Goal: Transaction & Acquisition: Purchase product/service

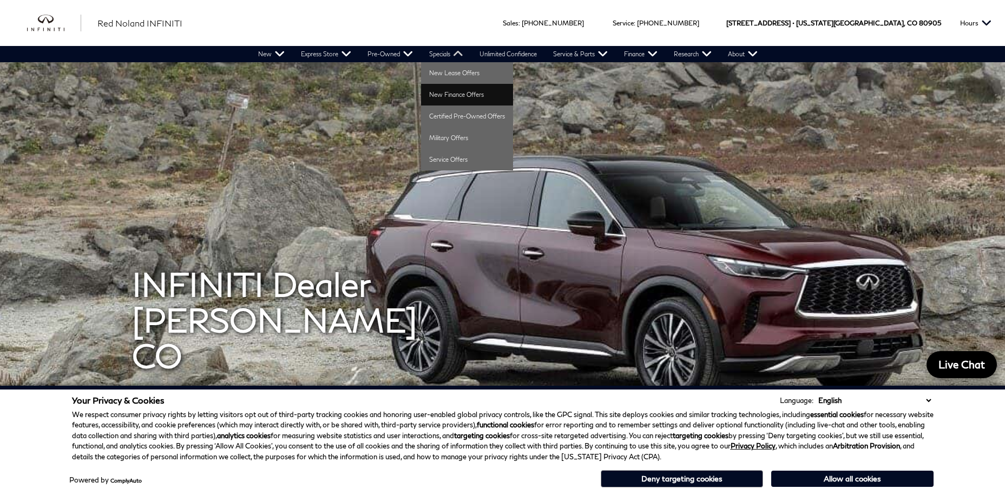
click at [463, 90] on link "New Finance Offers" at bounding box center [467, 95] width 92 height 22
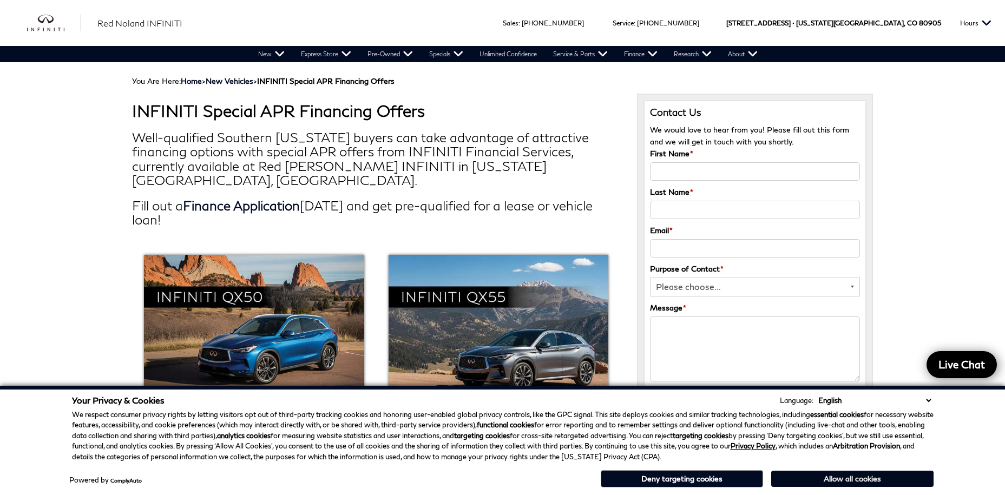
click at [831, 477] on button "Allow all cookies" at bounding box center [852, 479] width 162 height 16
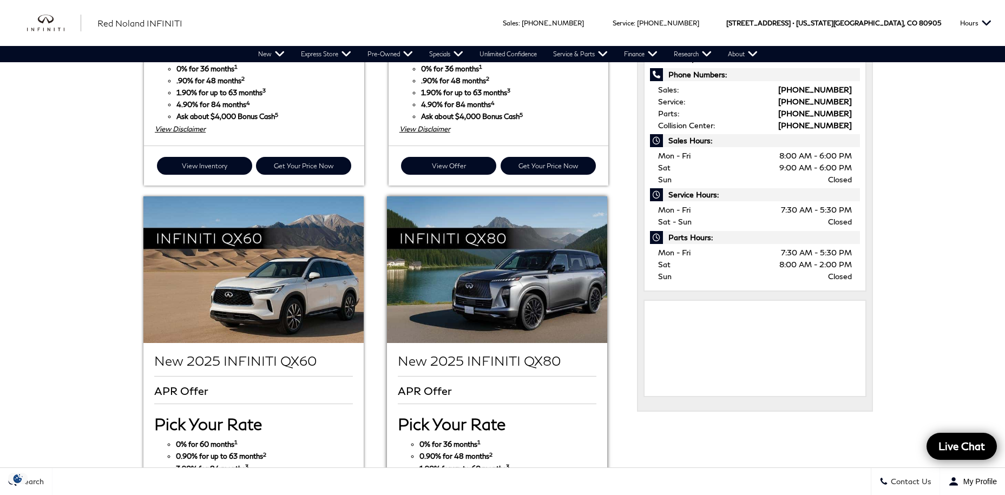
scroll to position [501, 0]
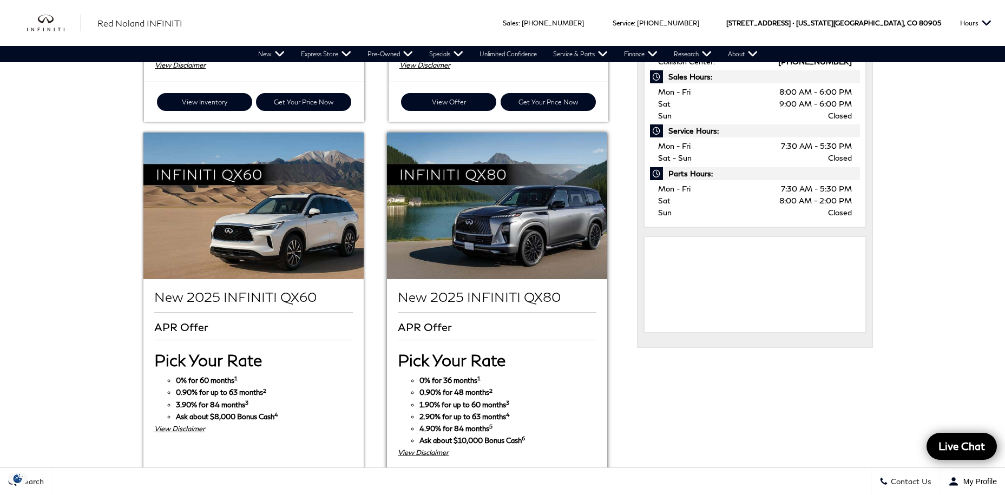
click at [549, 211] on img at bounding box center [497, 206] width 220 height 147
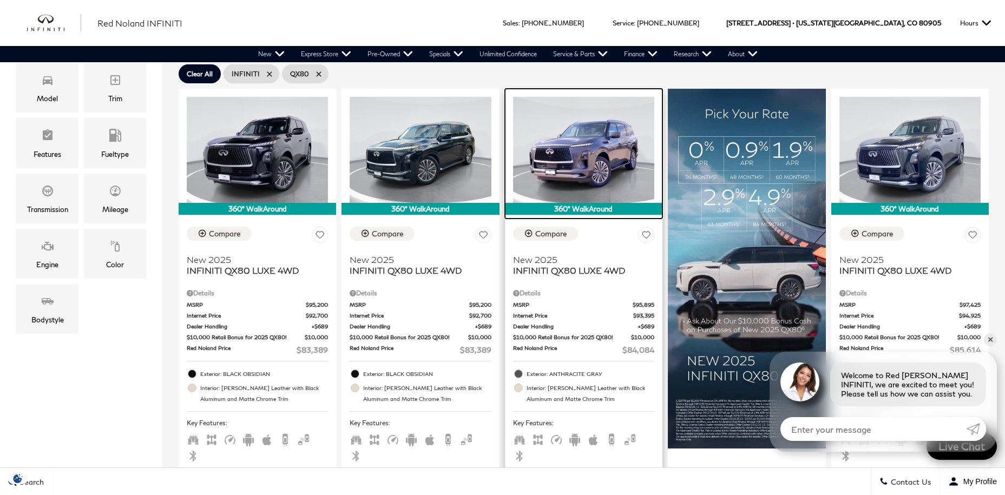
click at [596, 169] on img at bounding box center [583, 150] width 141 height 106
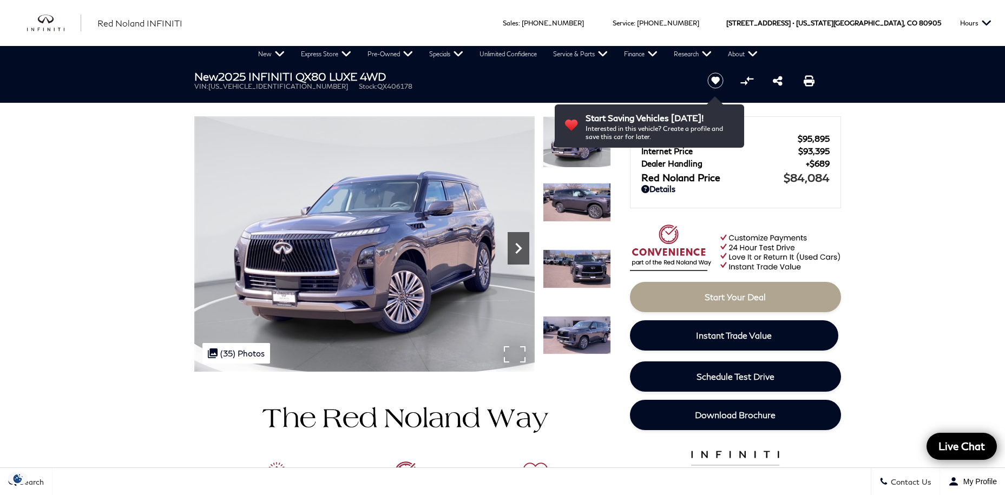
click at [519, 246] on icon "Next" at bounding box center [518, 248] width 6 height 11
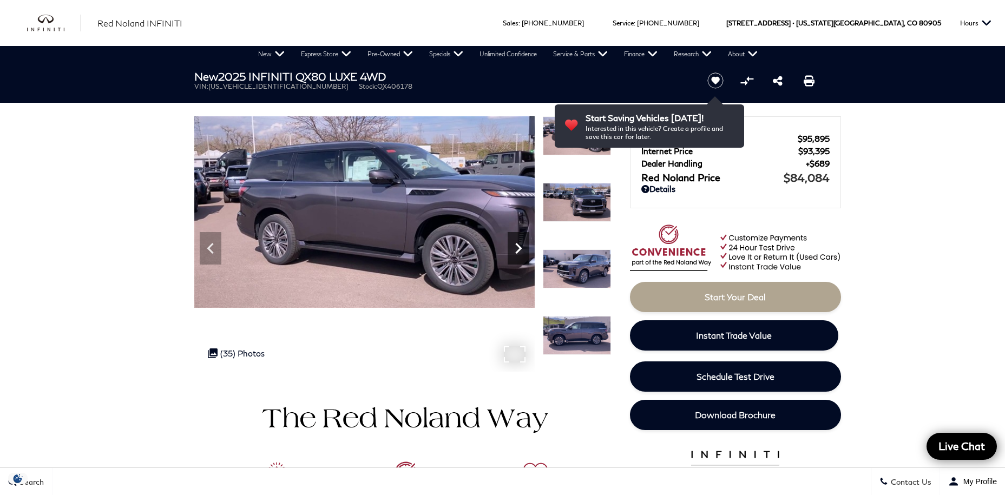
click at [519, 246] on icon "Next" at bounding box center [518, 248] width 6 height 11
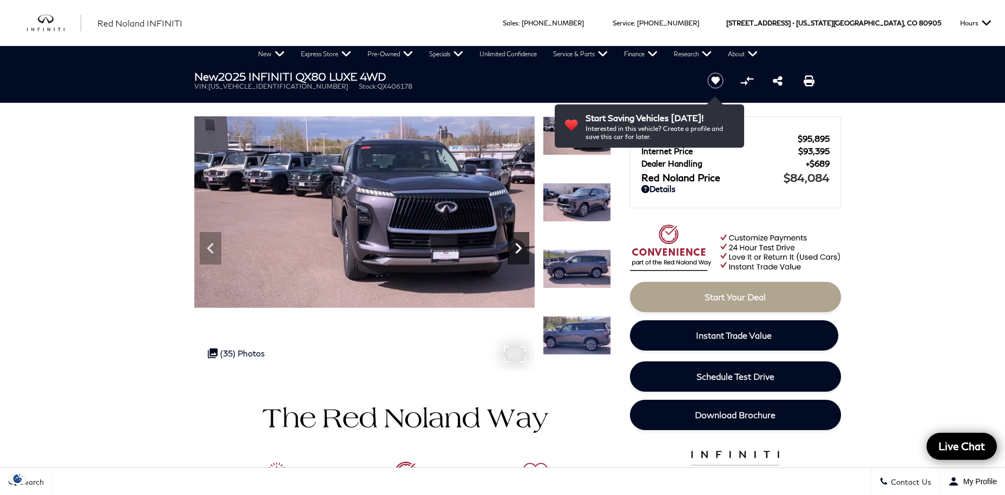
click at [519, 246] on icon "Next" at bounding box center [518, 248] width 6 height 11
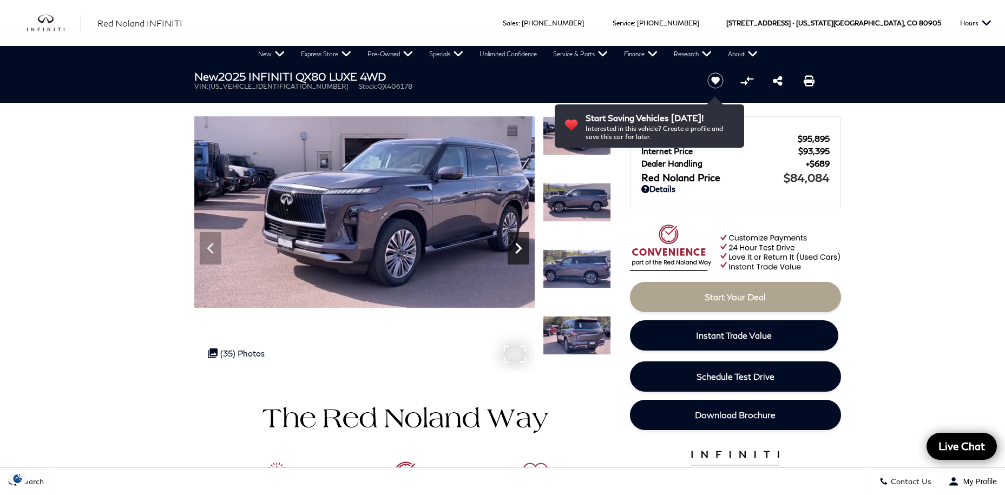
click at [519, 246] on icon "Next" at bounding box center [518, 248] width 6 height 11
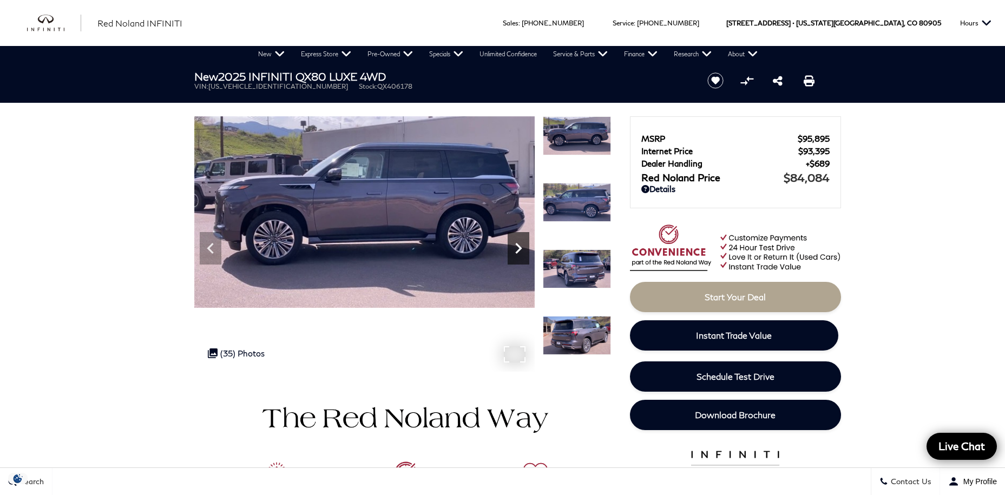
click at [519, 246] on icon "Next" at bounding box center [518, 248] width 6 height 11
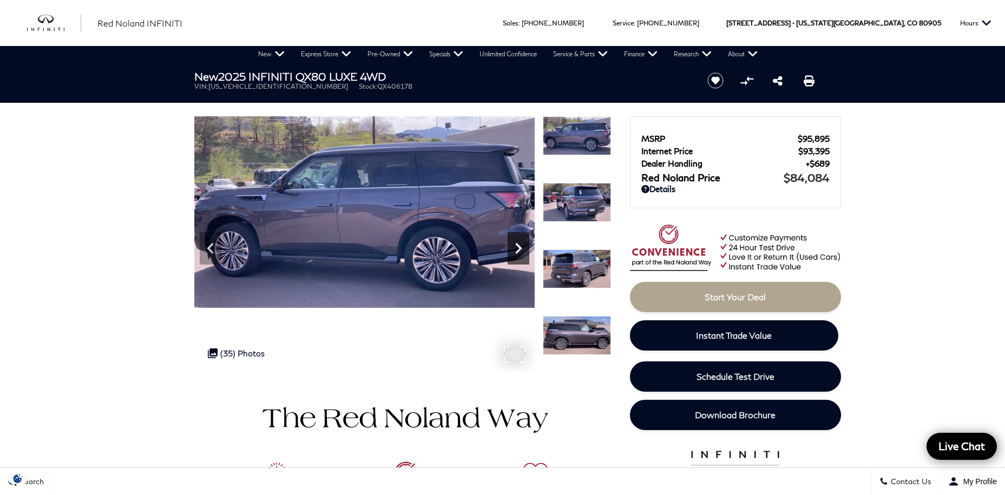
click at [519, 246] on icon "Next" at bounding box center [518, 248] width 6 height 11
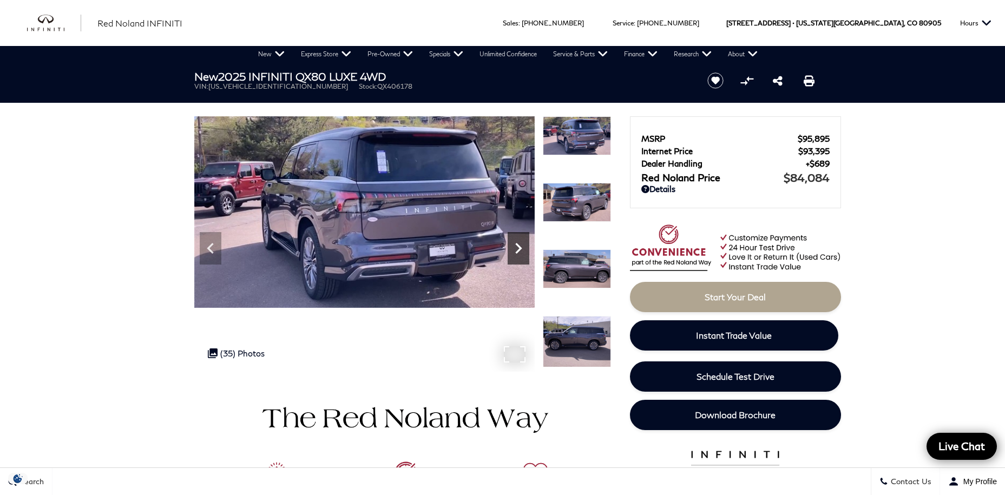
click at [519, 246] on icon "Next" at bounding box center [518, 248] width 6 height 11
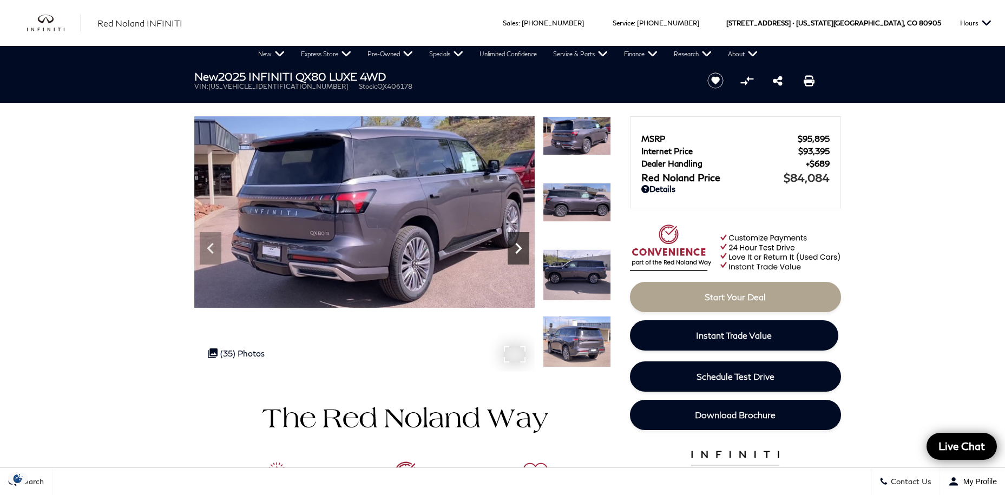
click at [523, 246] on icon "Next" at bounding box center [519, 249] width 22 height 22
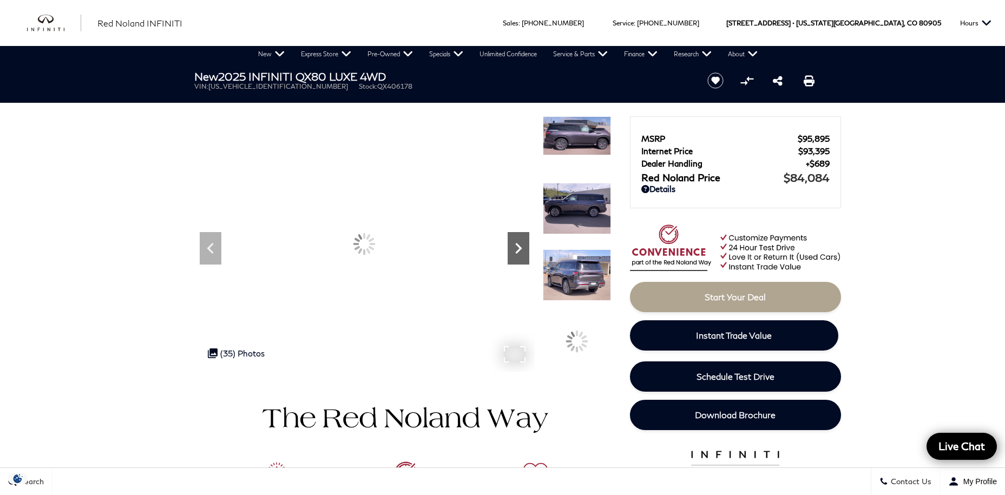
click at [523, 246] on icon "Next" at bounding box center [519, 249] width 22 height 22
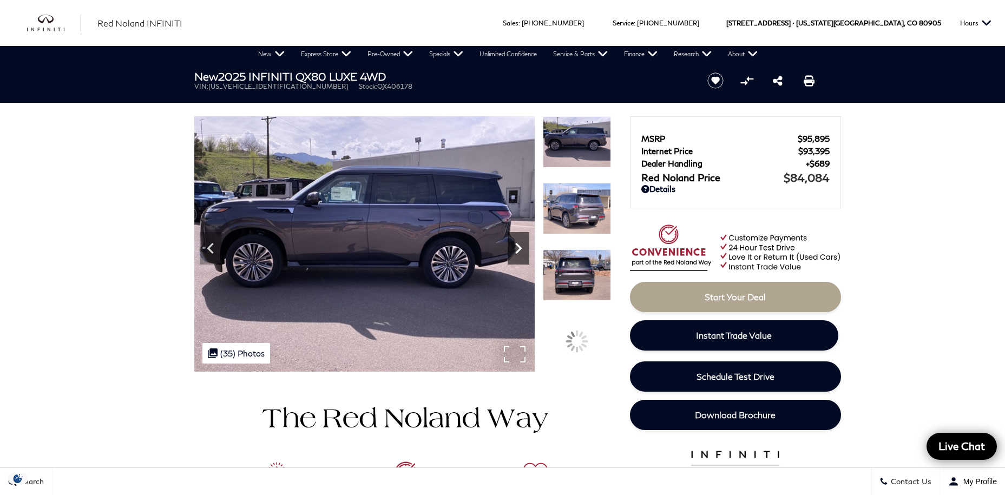
click at [523, 246] on icon "Next" at bounding box center [519, 249] width 22 height 22
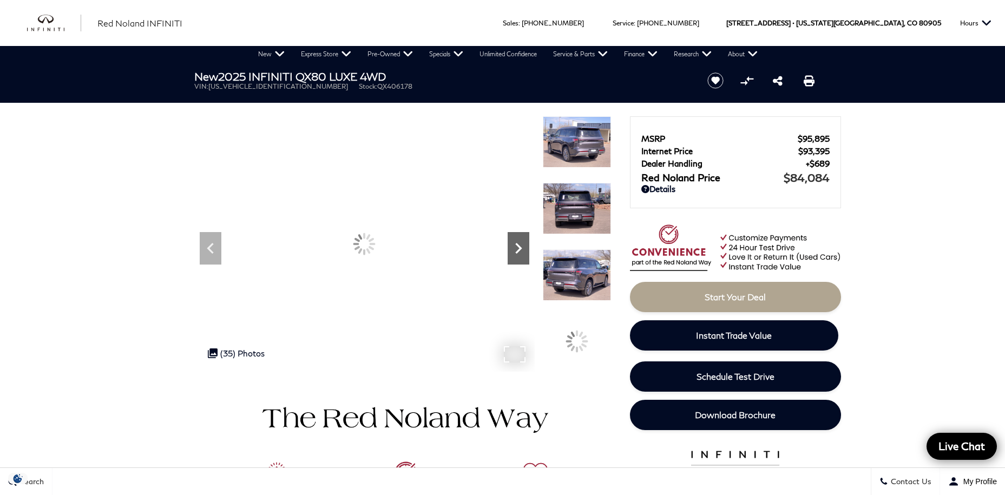
click at [523, 246] on icon "Next" at bounding box center [519, 249] width 22 height 22
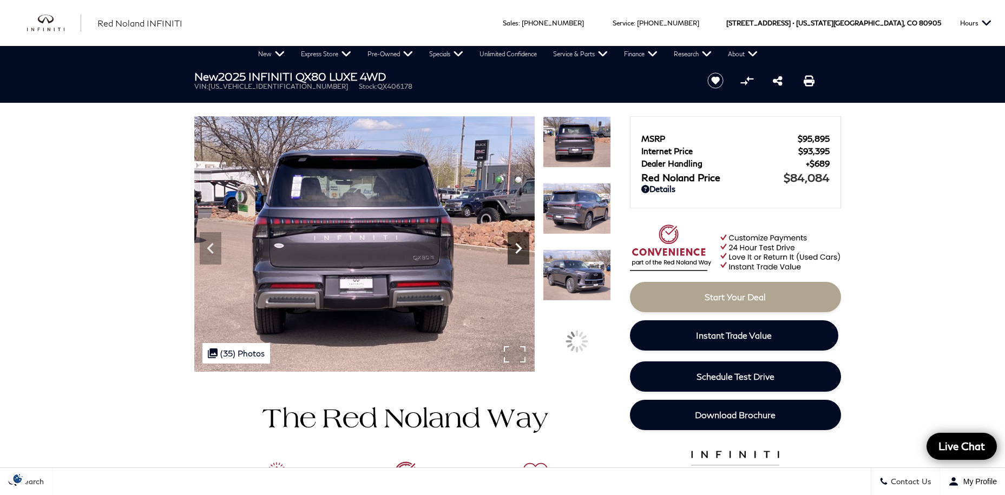
click at [523, 246] on icon "Next" at bounding box center [519, 249] width 22 height 22
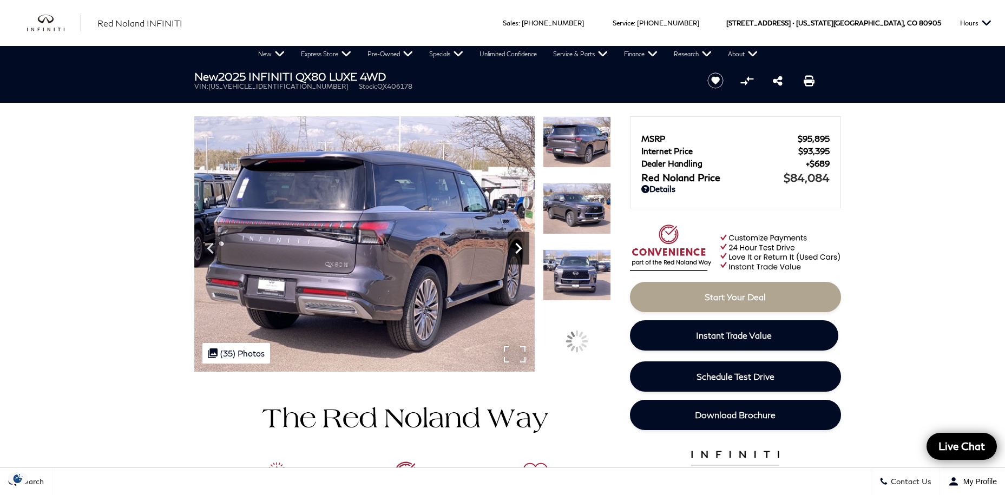
click at [523, 246] on icon "Next" at bounding box center [519, 249] width 22 height 22
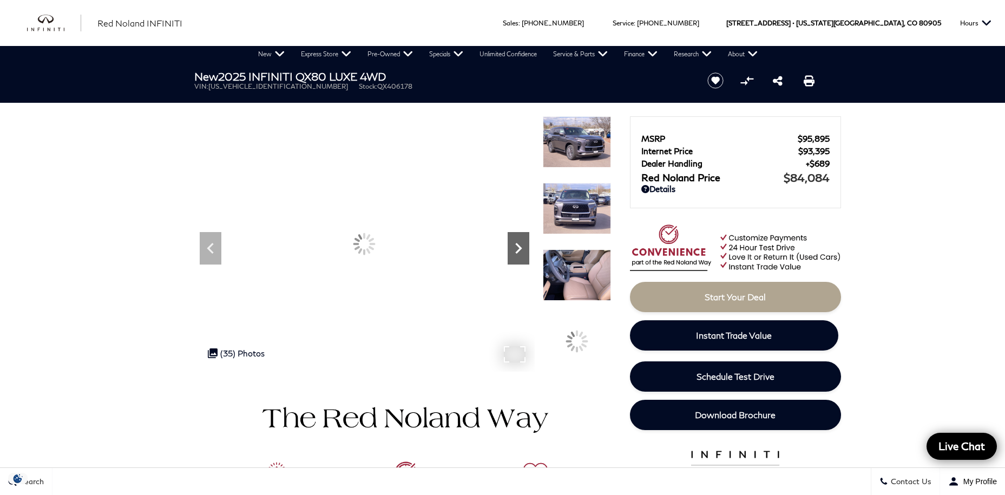
click at [523, 246] on icon "Next" at bounding box center [519, 249] width 22 height 22
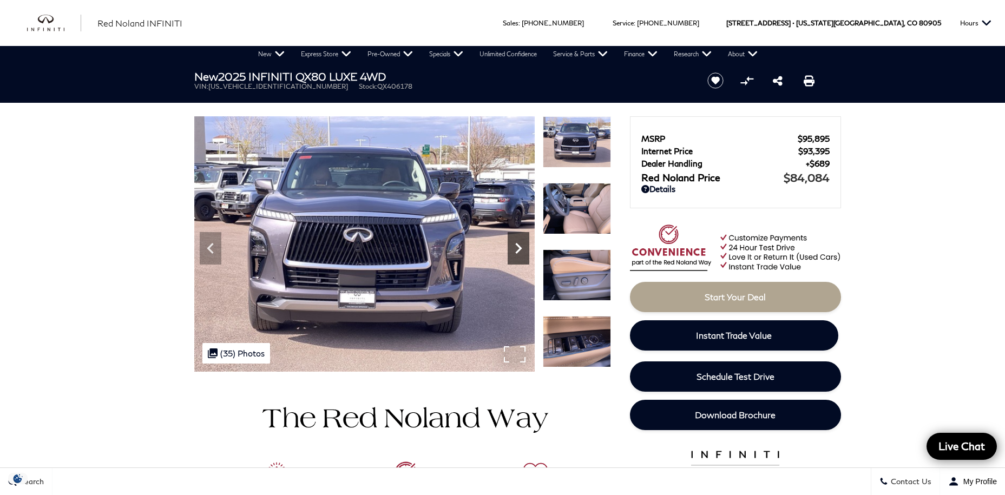
click at [523, 246] on icon "Next" at bounding box center [519, 249] width 22 height 22
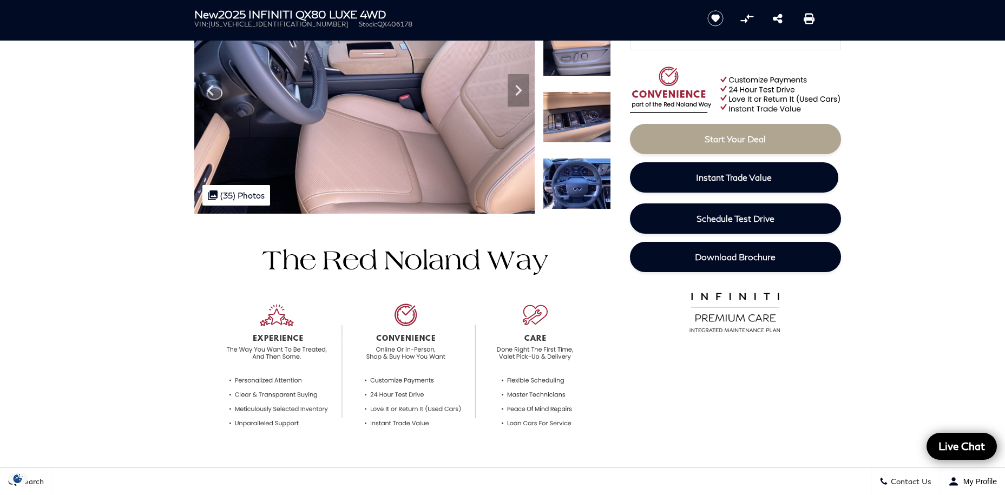
scroll to position [160, 0]
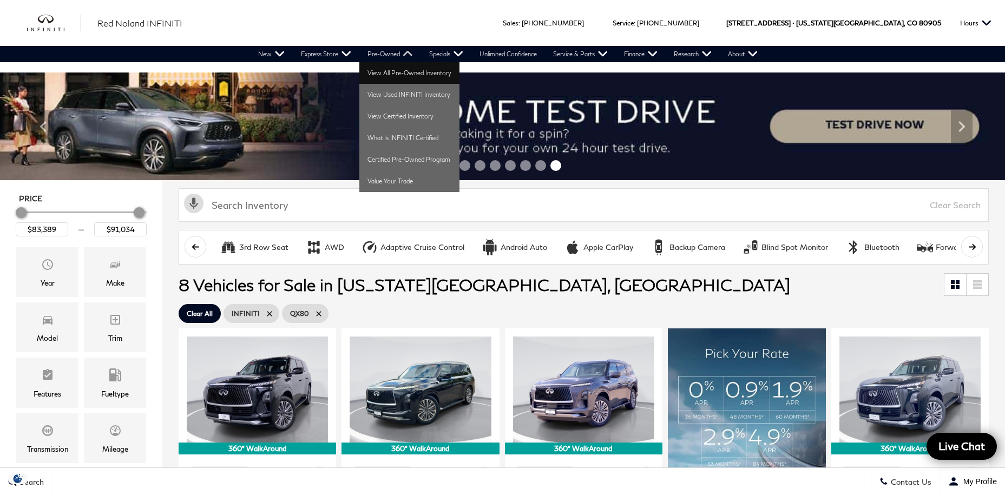
click at [402, 72] on link "View All Pre-Owned Inventory" at bounding box center [409, 73] width 100 height 22
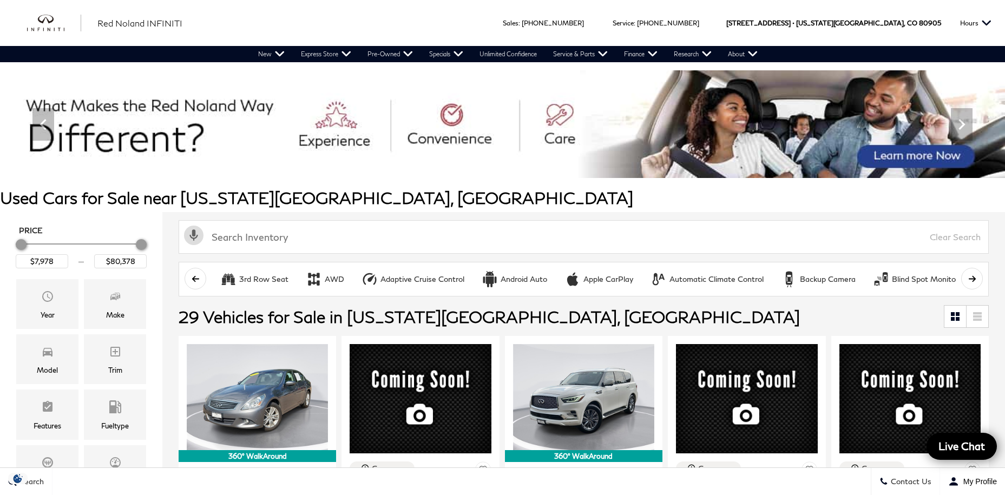
scroll to position [65, 0]
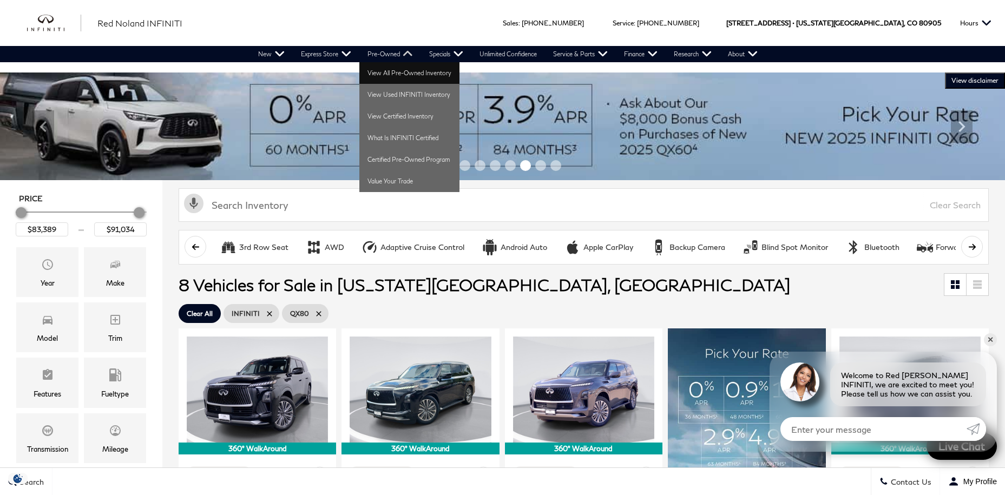
click at [392, 76] on link "View All Pre-Owned Inventory" at bounding box center [409, 73] width 100 height 22
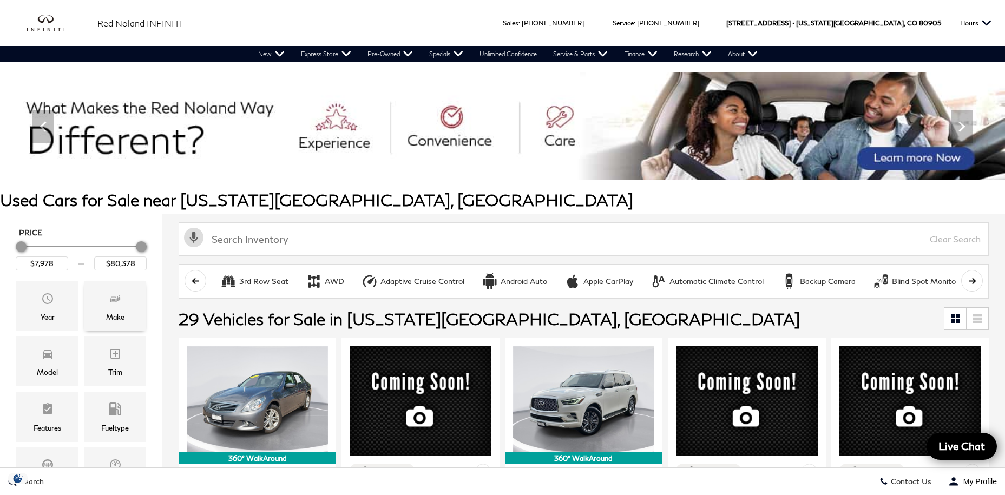
click at [113, 311] on div "Make" at bounding box center [115, 317] width 18 height 12
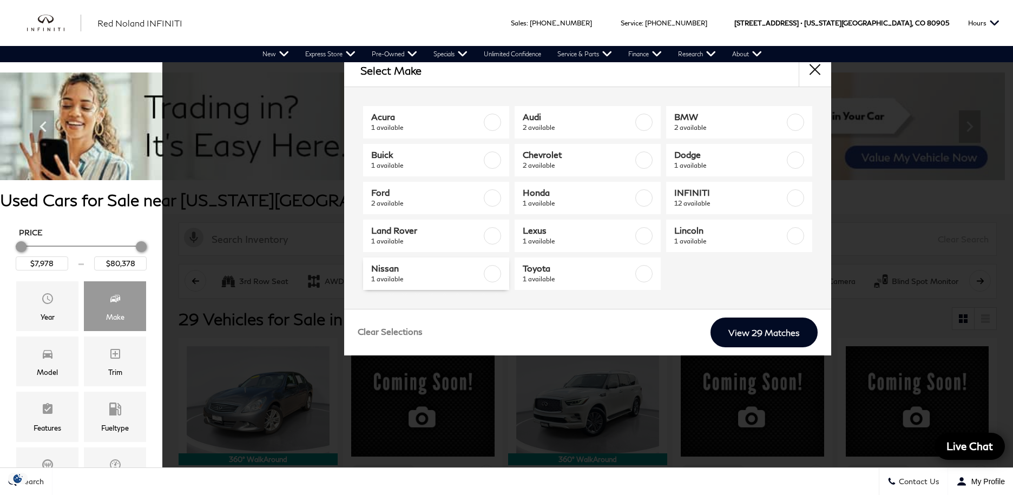
click at [494, 278] on label at bounding box center [492, 273] width 17 height 17
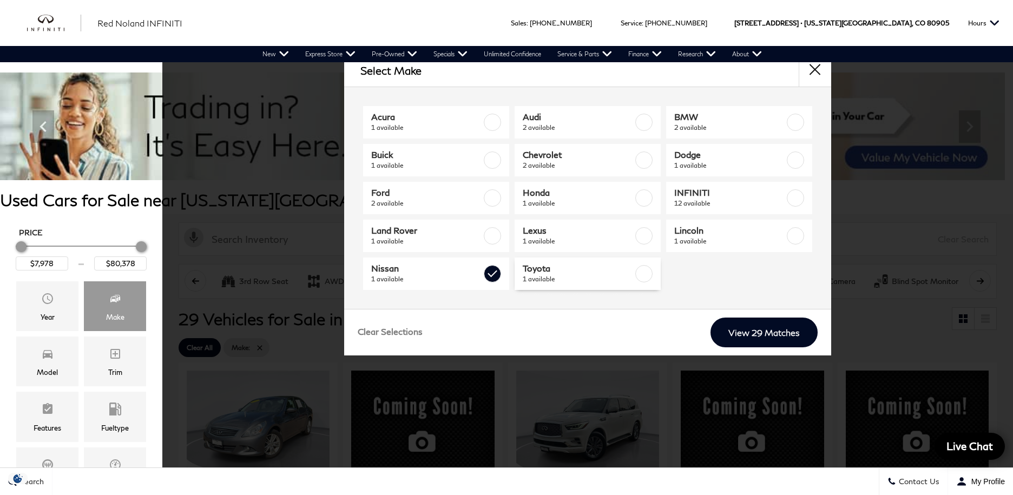
type input "$35,178"
checkbox input "true"
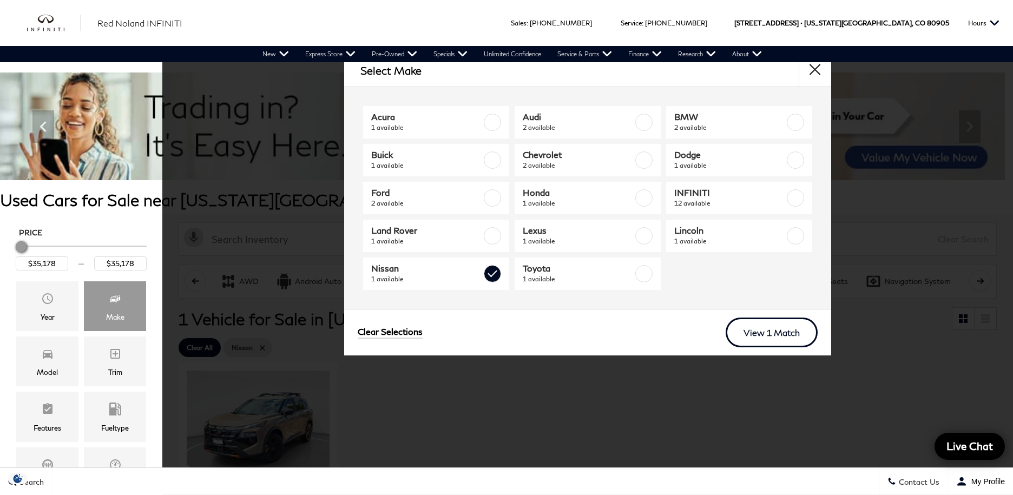
click at [762, 321] on link "View 1 Match" at bounding box center [772, 333] width 92 height 30
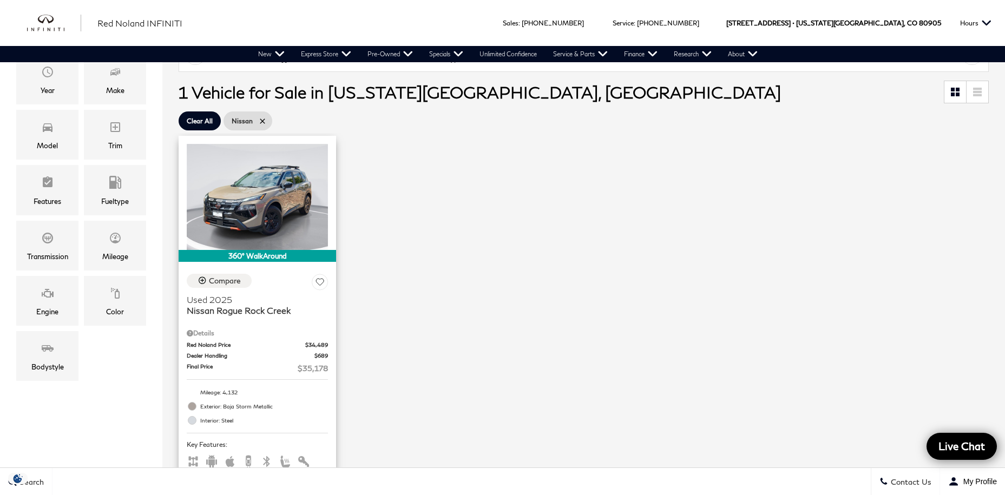
scroll to position [2, 0]
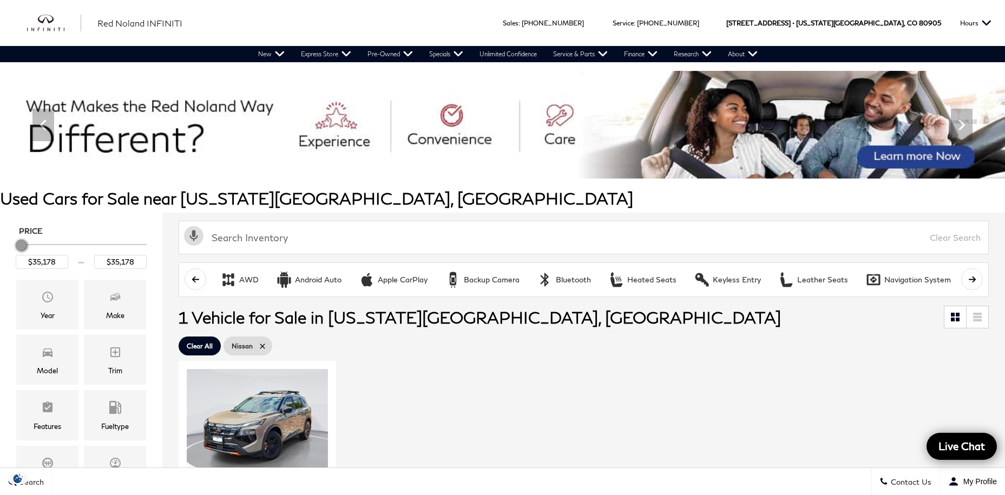
click at [261, 344] on icon at bounding box center [262, 346] width 9 height 9
type input "$7,978"
type input "$80,378"
checkbox input "false"
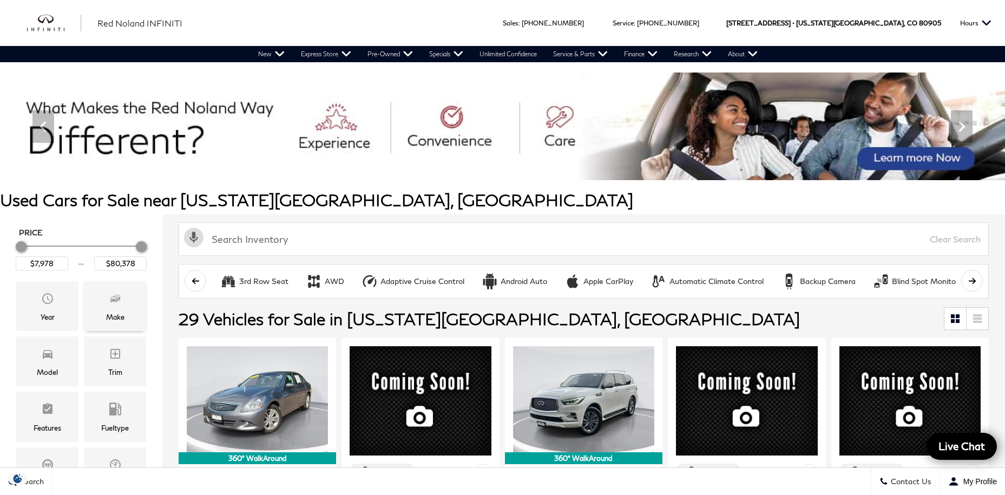
click at [116, 306] on span "Make" at bounding box center [115, 301] width 13 height 22
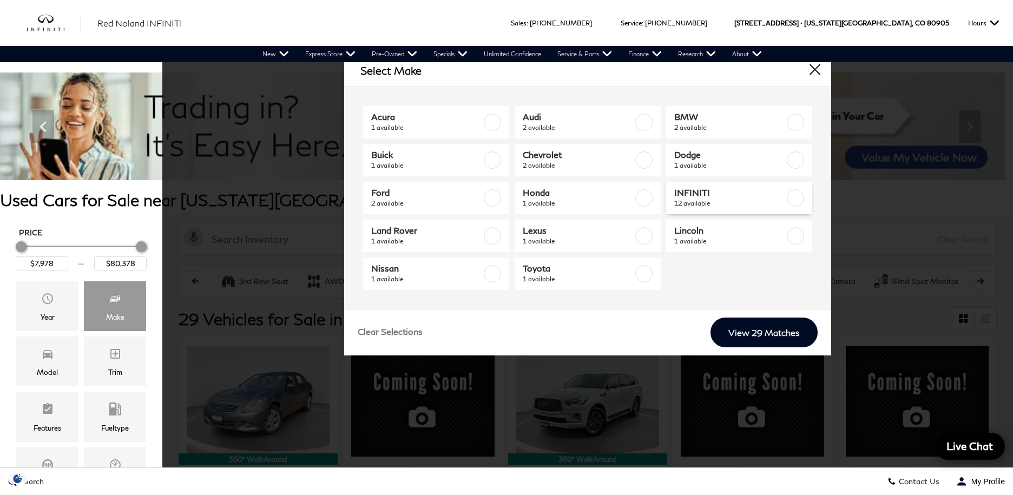
click at [792, 198] on label at bounding box center [795, 197] width 17 height 17
checkbox input "true"
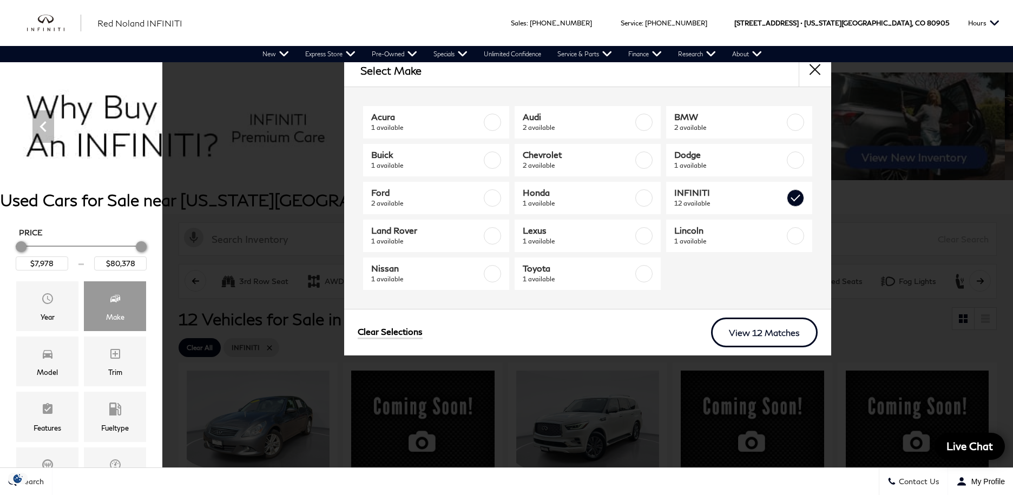
click at [767, 338] on link "View 12 Matches" at bounding box center [764, 333] width 107 height 30
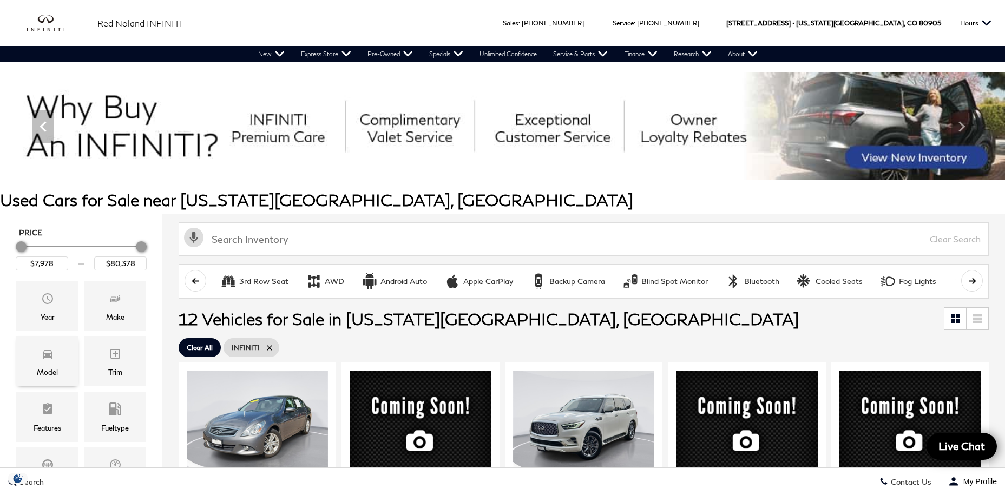
click at [57, 364] on div "Model" at bounding box center [47, 362] width 62 height 50
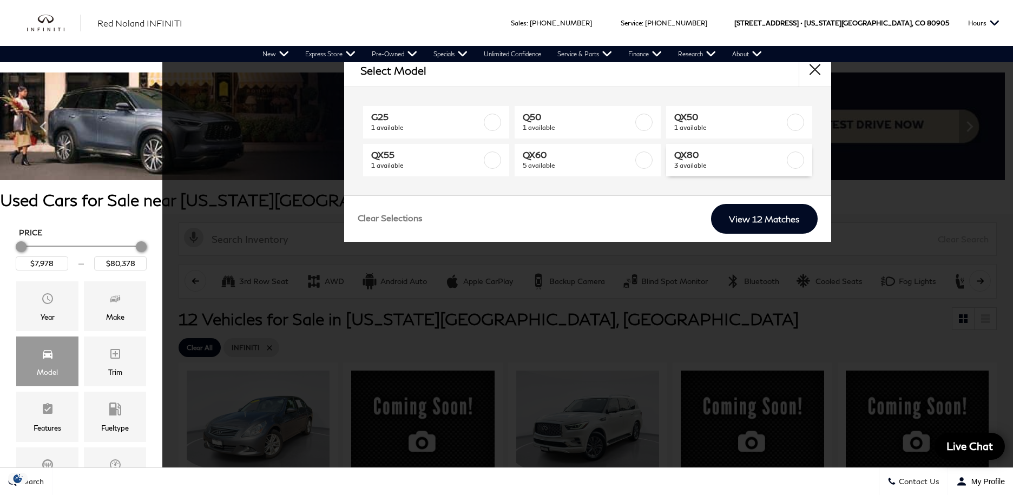
click at [797, 167] on label at bounding box center [795, 160] width 17 height 17
type input "$36,178"
checkbox input "true"
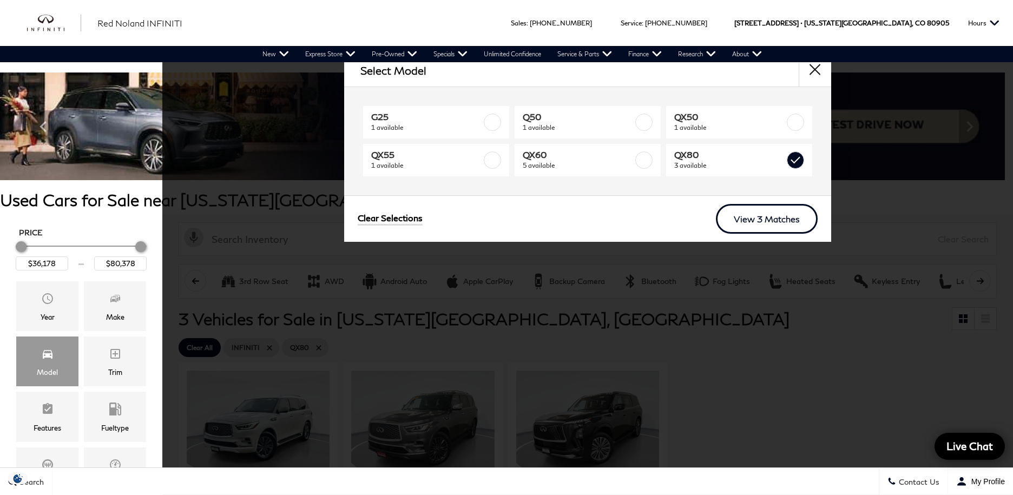
click at [766, 227] on link "View 3 Matches" at bounding box center [767, 219] width 102 height 30
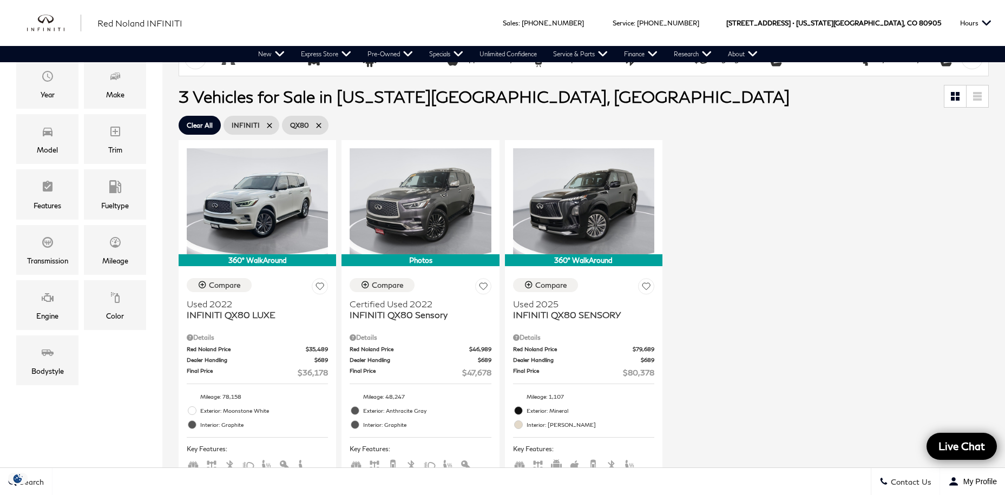
scroll to position [301, 0]
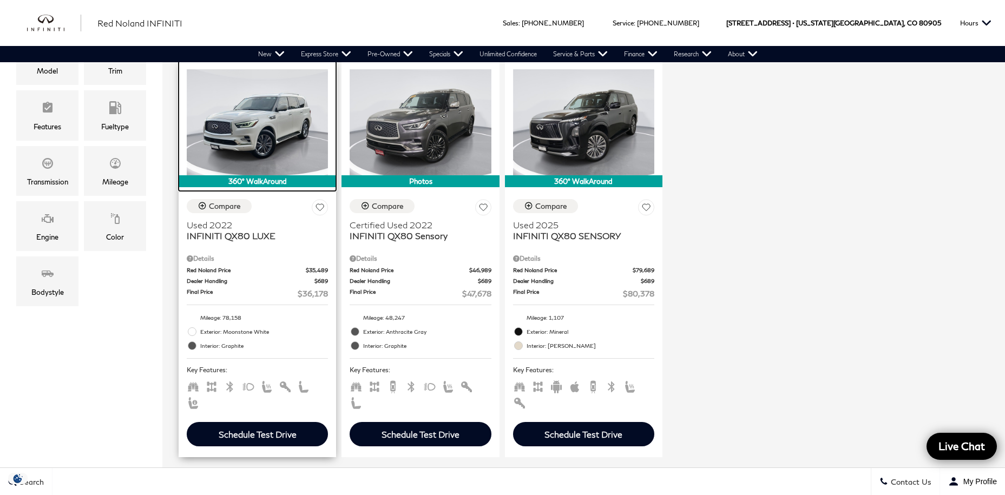
click at [277, 129] on img at bounding box center [257, 122] width 141 height 106
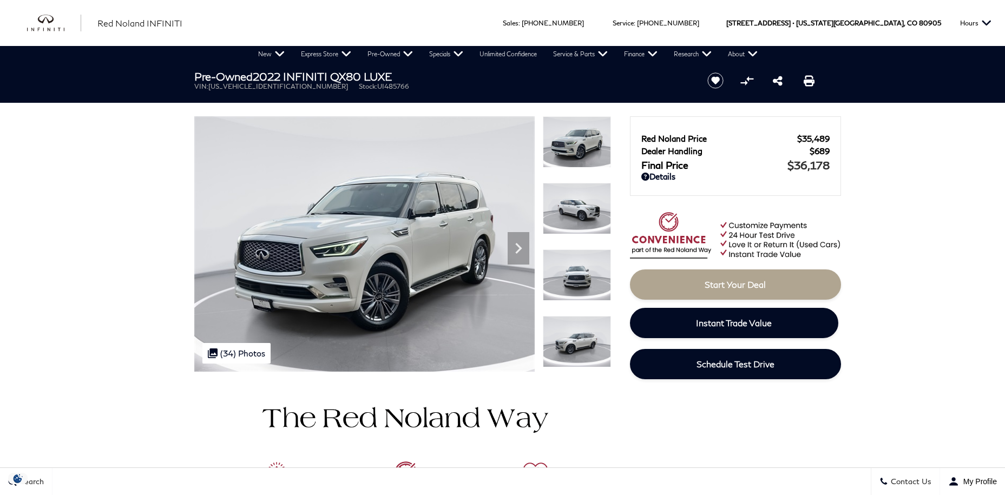
click at [572, 214] on img at bounding box center [577, 208] width 68 height 51
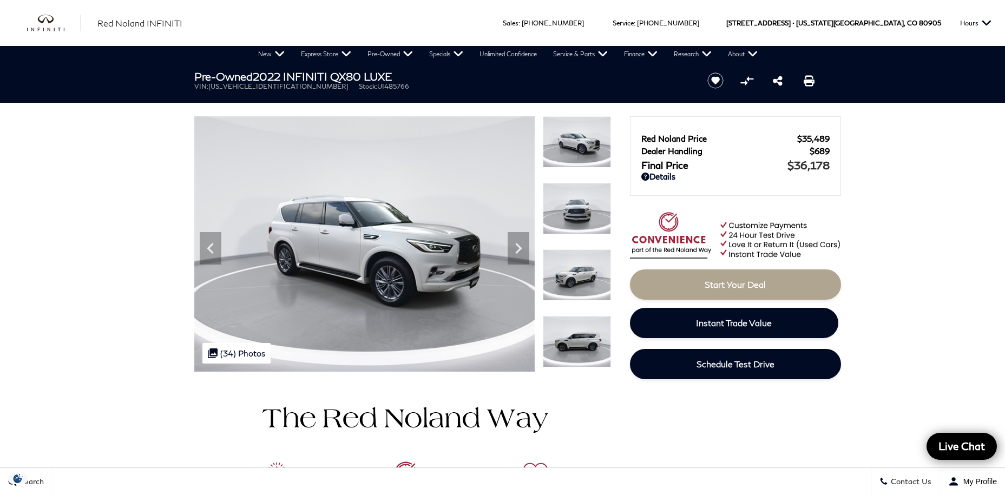
click at [571, 212] on img at bounding box center [577, 208] width 68 height 51
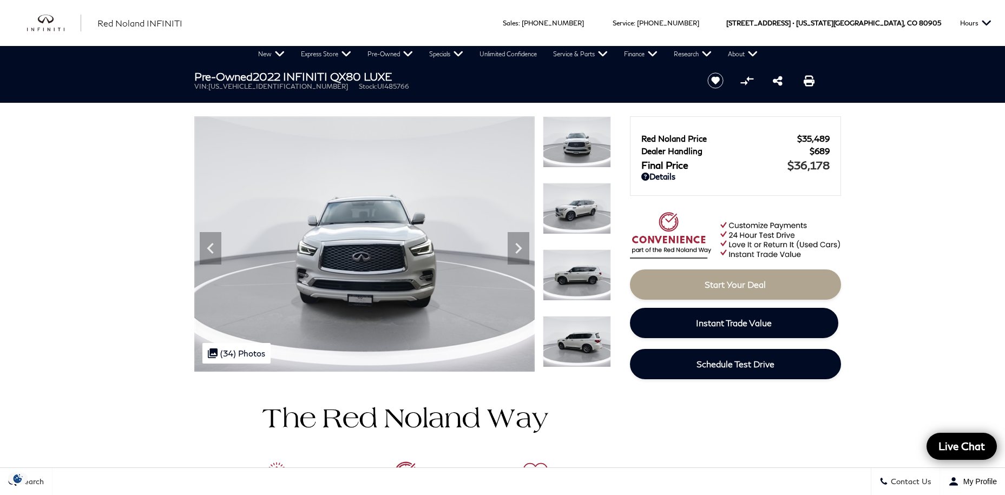
click at [571, 212] on img at bounding box center [577, 208] width 68 height 51
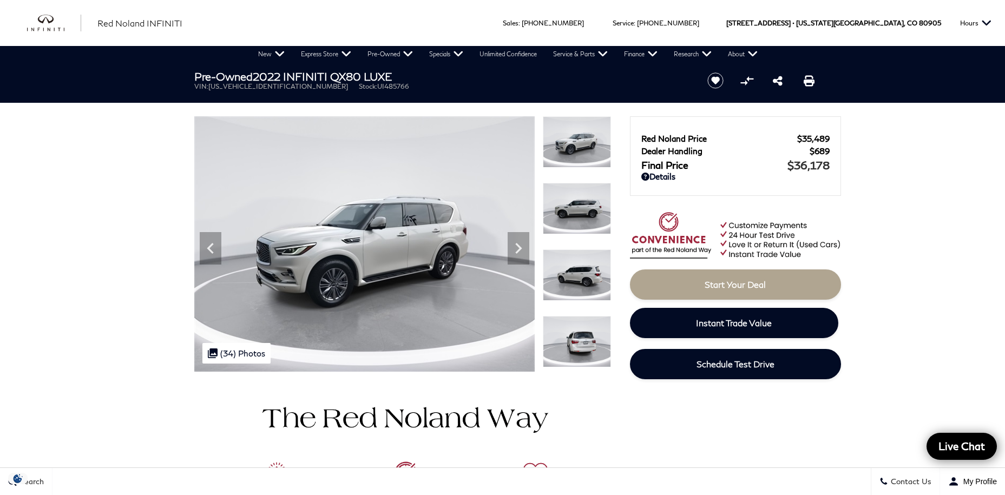
click at [571, 212] on img at bounding box center [577, 208] width 68 height 51
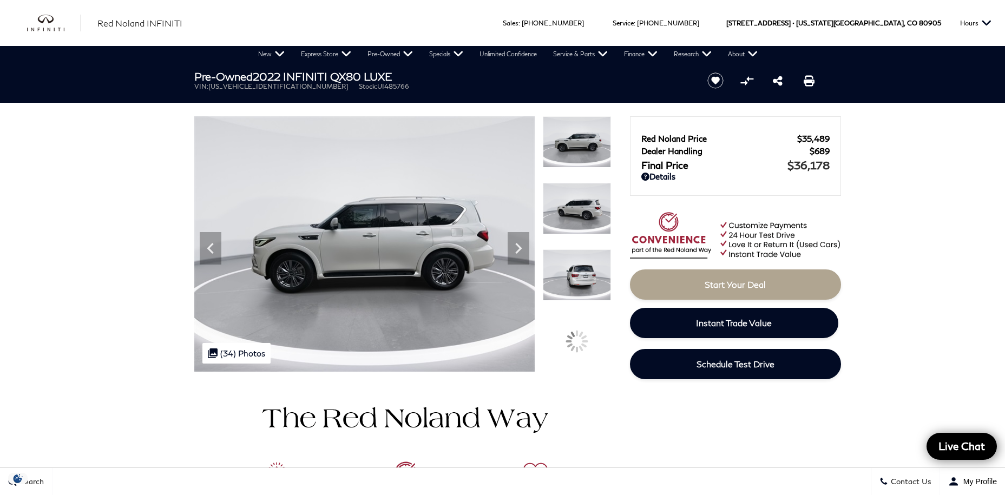
click at [571, 212] on img at bounding box center [577, 208] width 68 height 51
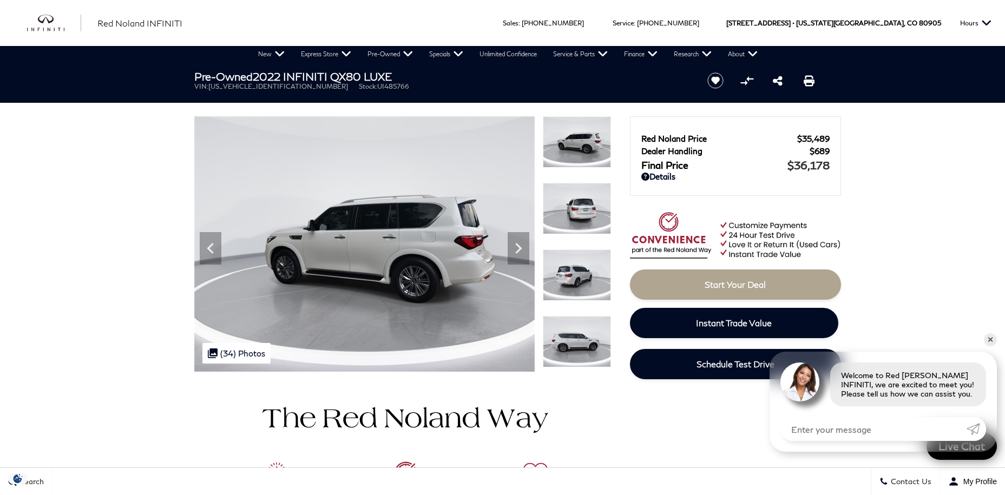
click at [571, 212] on img at bounding box center [577, 208] width 68 height 51
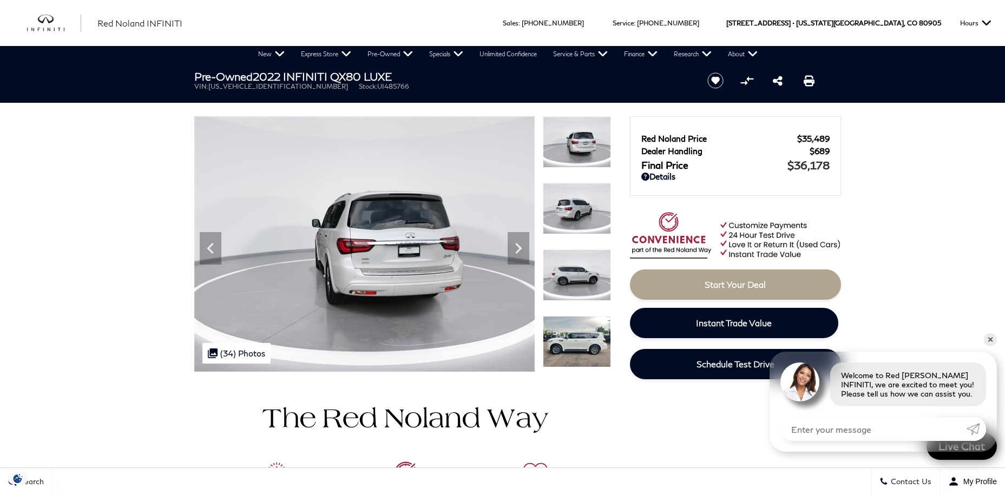
click at [571, 212] on img at bounding box center [577, 208] width 68 height 51
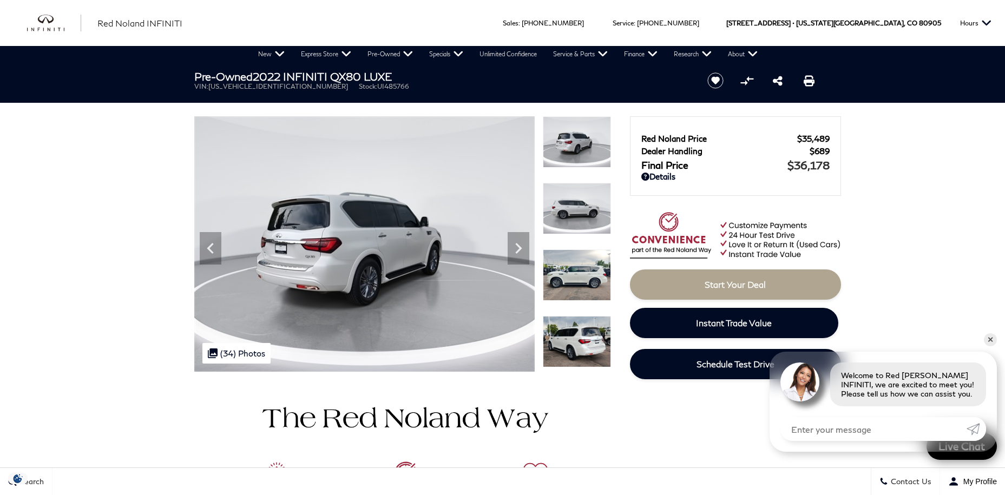
click at [571, 212] on img at bounding box center [577, 208] width 68 height 51
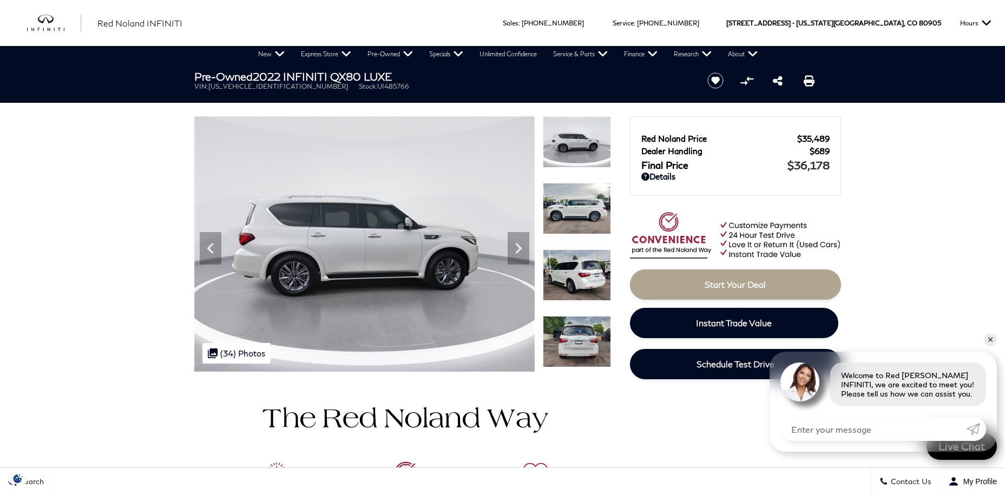
click at [575, 147] on img at bounding box center [577, 141] width 68 height 51
click at [577, 278] on img at bounding box center [577, 274] width 68 height 51
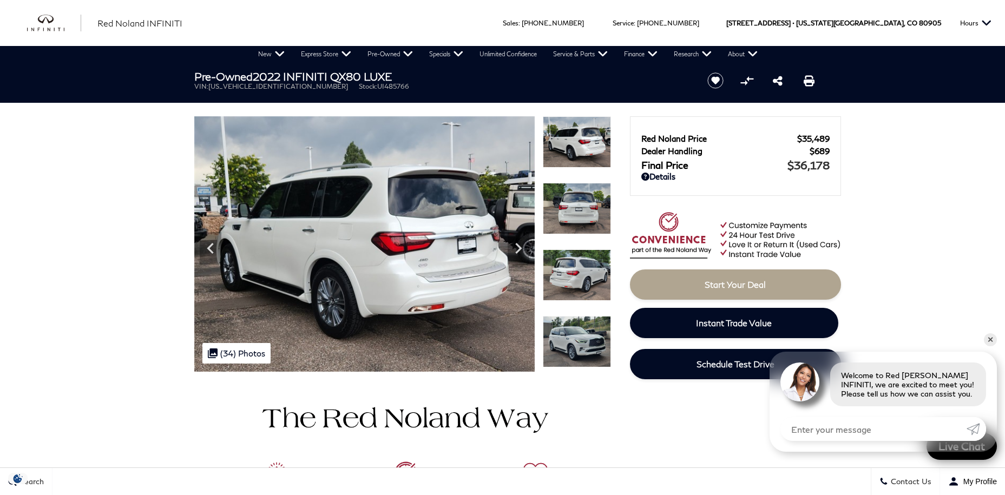
click at [583, 273] on img at bounding box center [577, 274] width 68 height 51
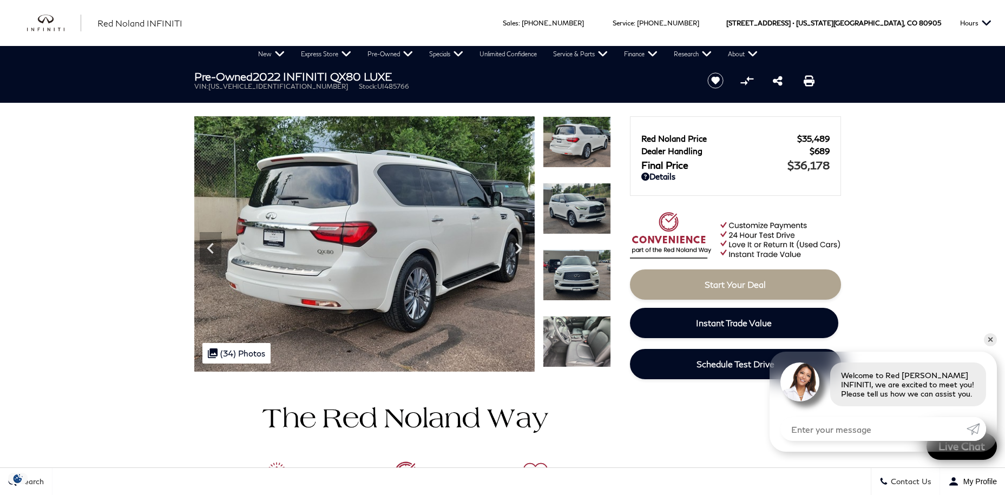
click at [583, 329] on img at bounding box center [577, 341] width 68 height 51
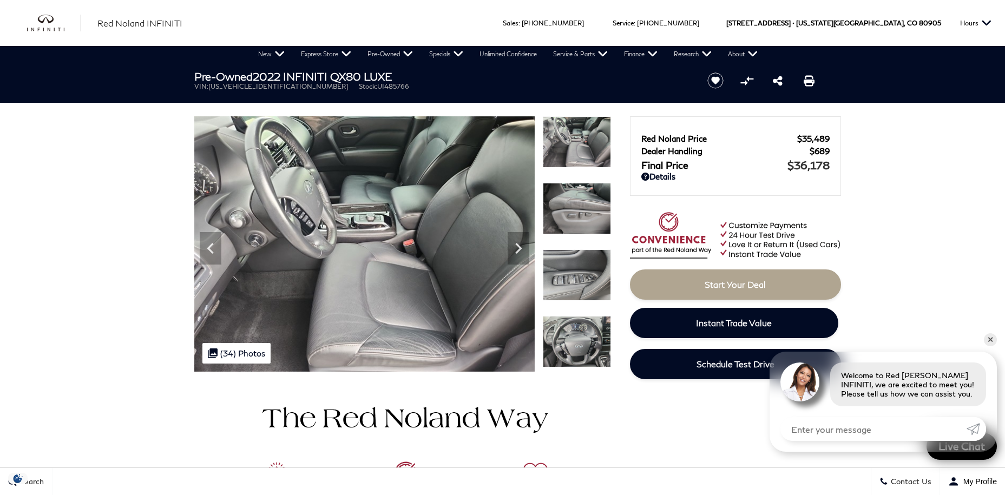
scroll to position [78, 0]
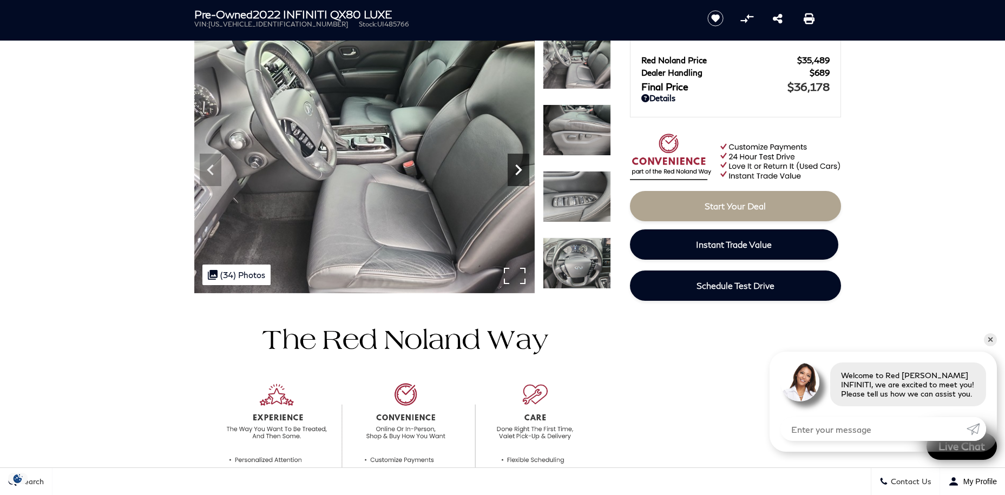
click at [517, 166] on icon "Next" at bounding box center [518, 170] width 6 height 11
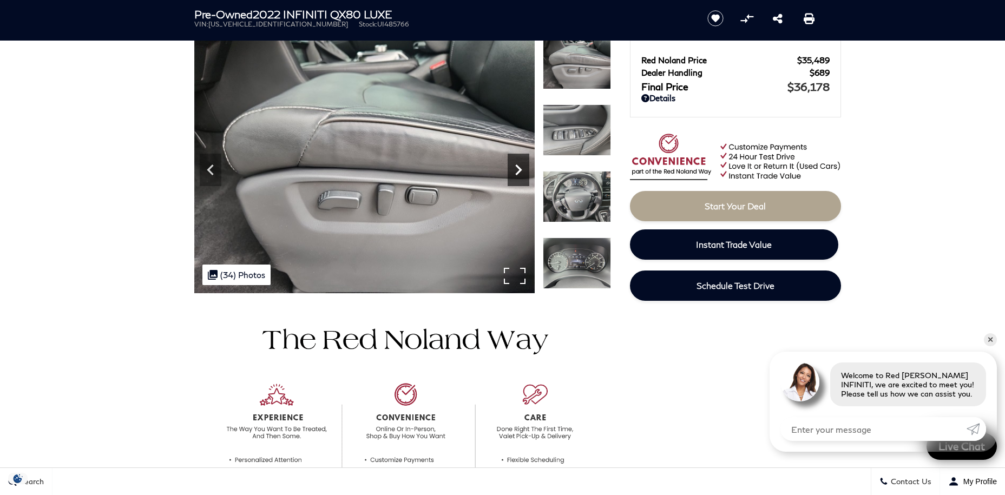
click at [514, 168] on icon "Next" at bounding box center [519, 170] width 22 height 22
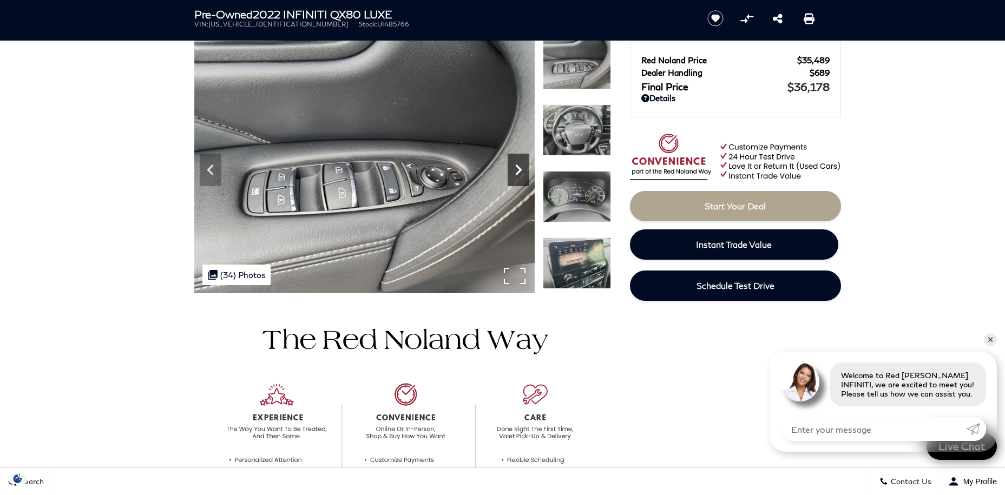
click at [514, 168] on icon "Next" at bounding box center [519, 170] width 22 height 22
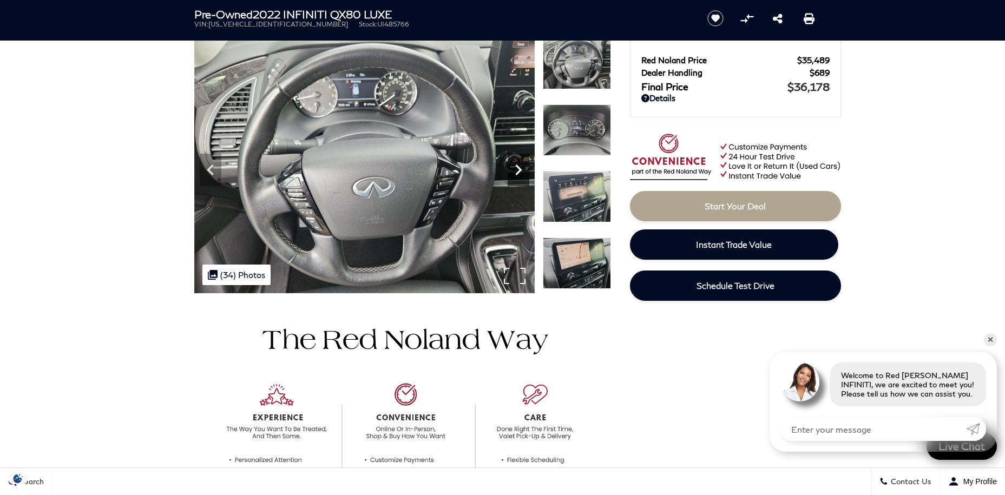
click at [514, 168] on icon "Next" at bounding box center [519, 170] width 22 height 22
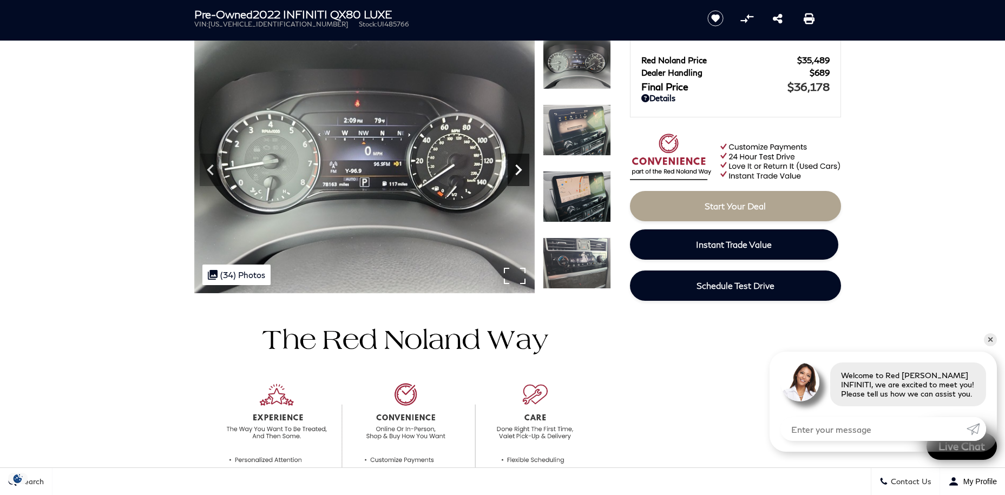
click at [514, 168] on icon "Next" at bounding box center [519, 170] width 22 height 22
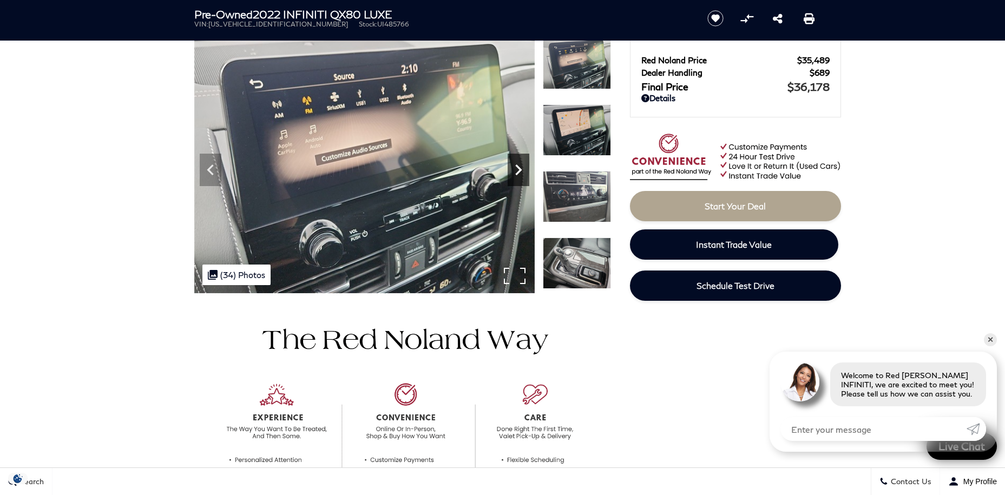
click at [517, 159] on icon "Next" at bounding box center [519, 170] width 22 height 22
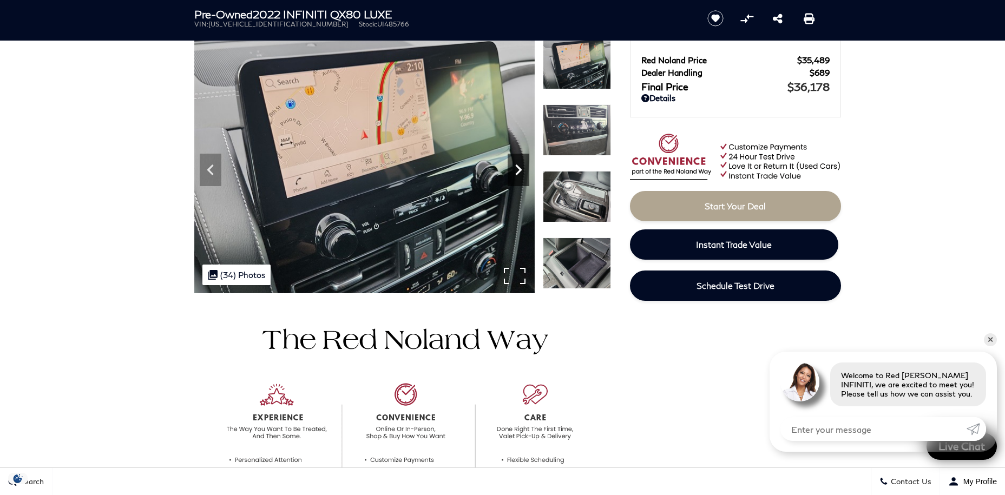
click at [520, 163] on icon "Next" at bounding box center [519, 170] width 22 height 22
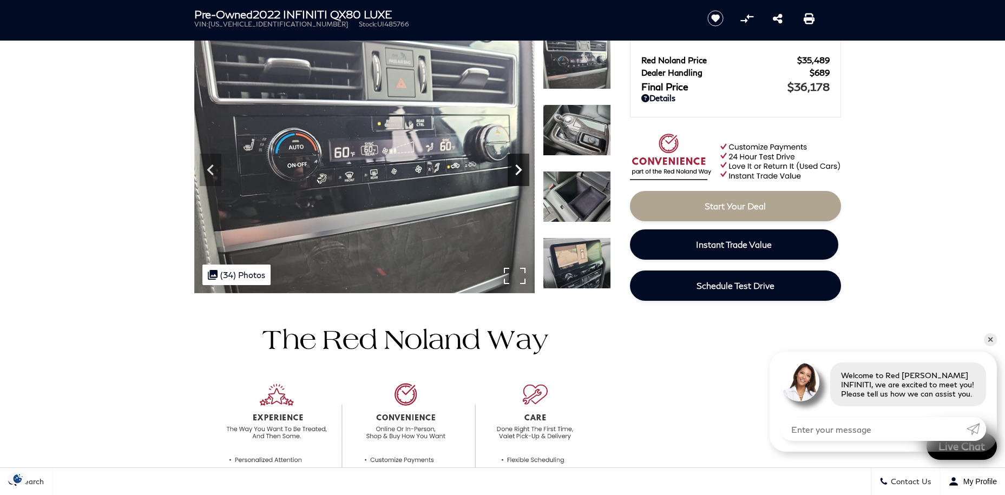
click at [520, 163] on icon "Next" at bounding box center [519, 170] width 22 height 22
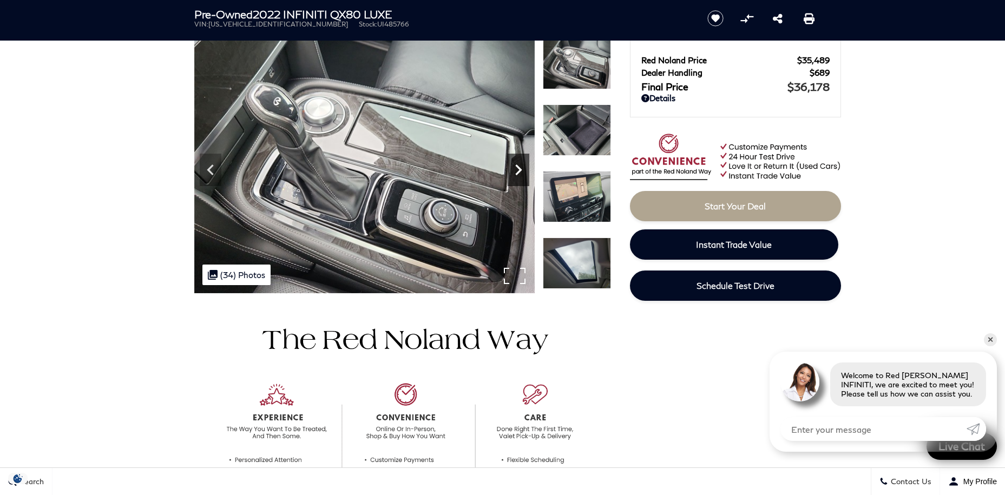
click at [520, 163] on icon "Next" at bounding box center [519, 170] width 22 height 22
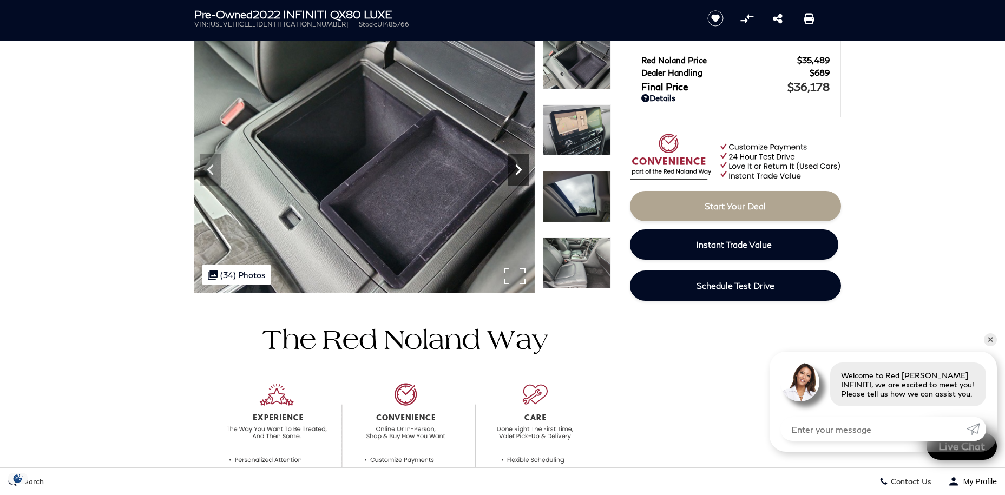
click at [520, 163] on icon "Next" at bounding box center [519, 170] width 22 height 22
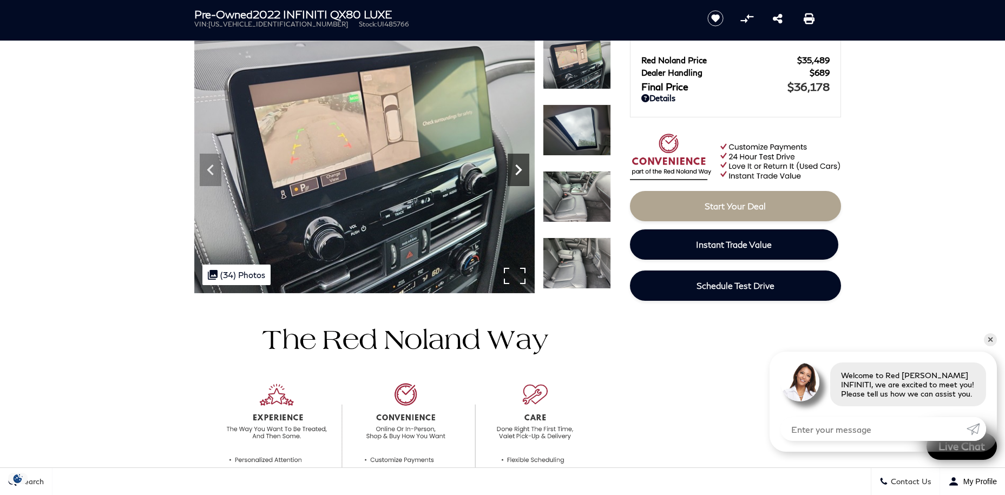
click at [520, 163] on icon "Next" at bounding box center [519, 170] width 22 height 22
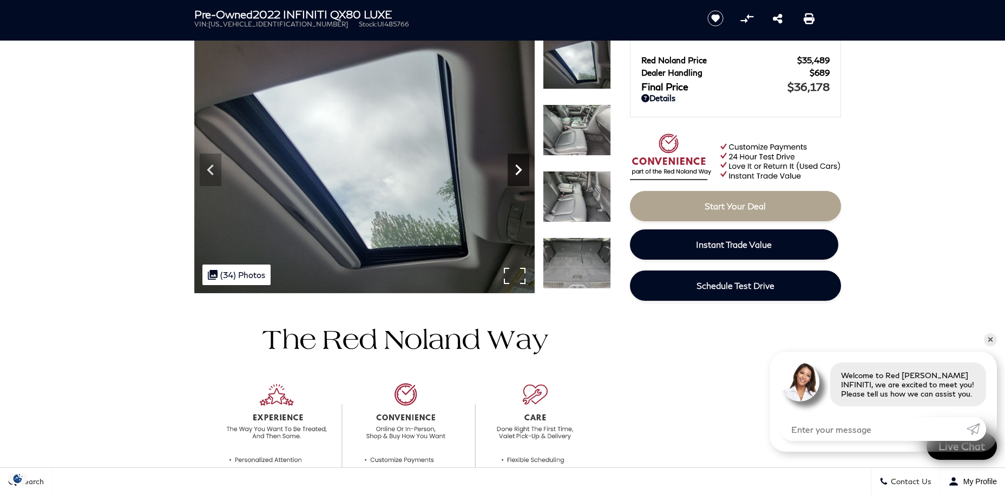
click at [520, 163] on icon "Next" at bounding box center [519, 170] width 22 height 22
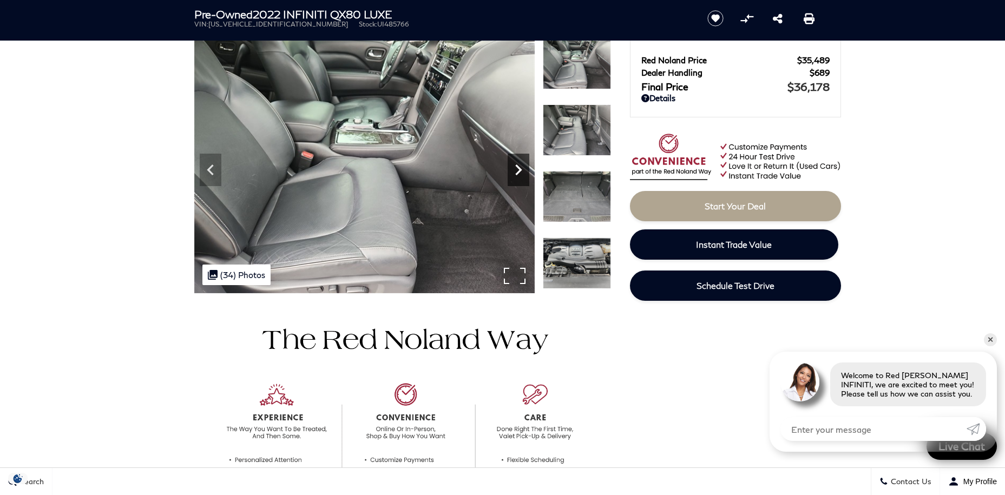
click at [520, 163] on icon "Next" at bounding box center [519, 170] width 22 height 22
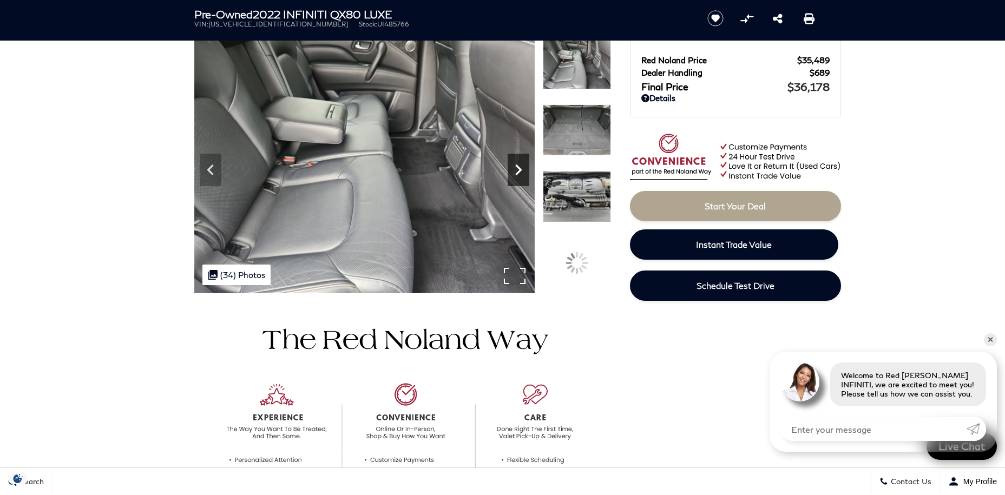
click at [520, 163] on icon "Next" at bounding box center [519, 170] width 22 height 22
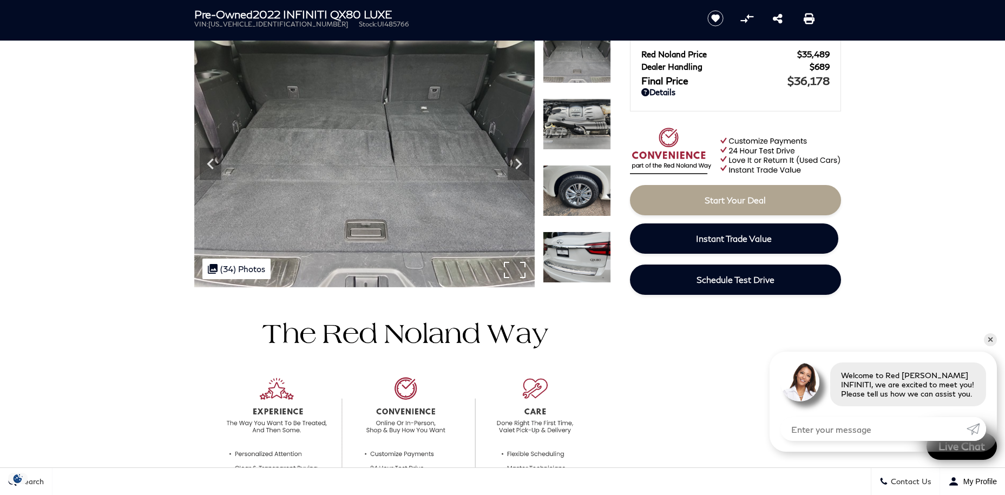
scroll to position [0, 0]
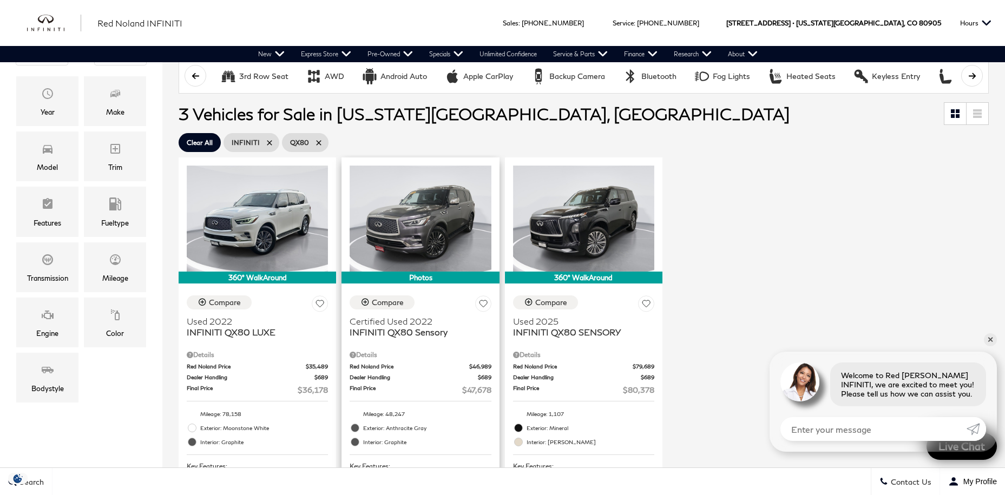
scroll to position [244, 0]
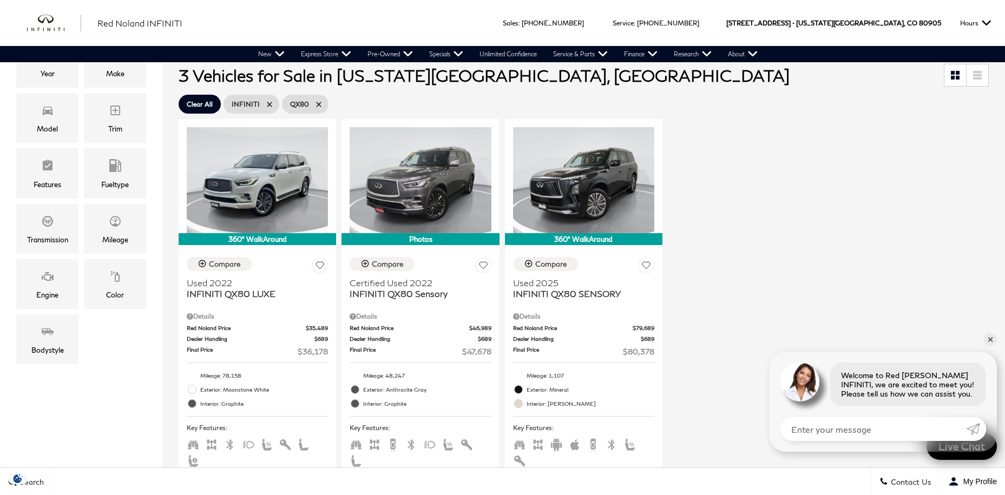
click at [323, 101] on icon at bounding box center [318, 104] width 9 height 9
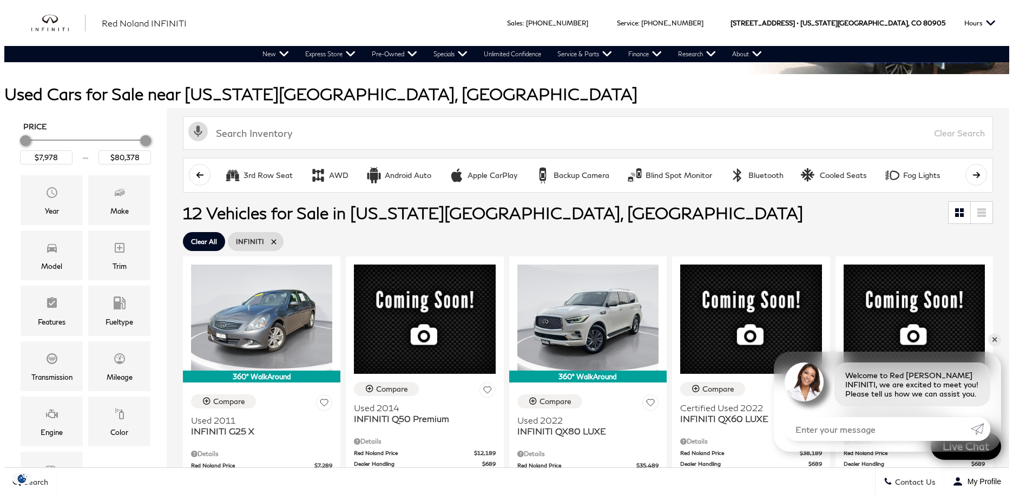
scroll to position [125, 0]
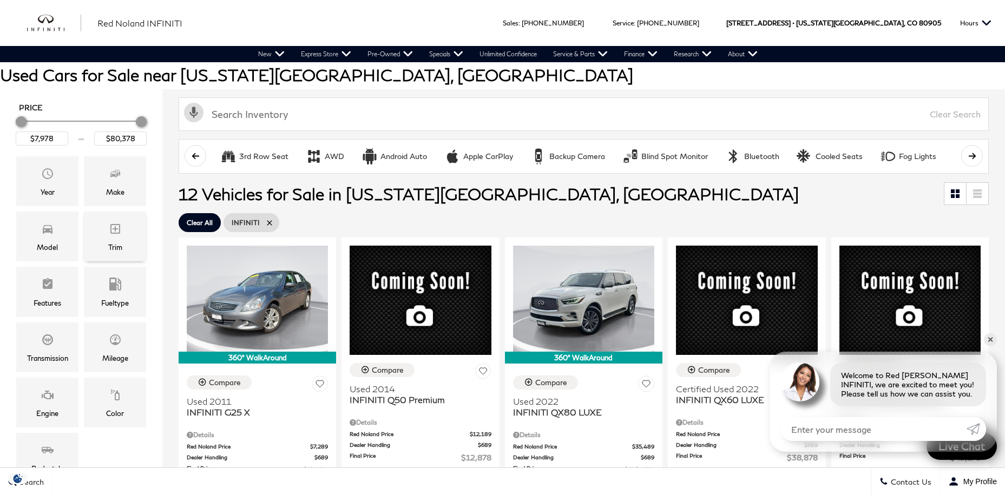
click at [109, 227] on icon "Trim" at bounding box center [115, 228] width 13 height 13
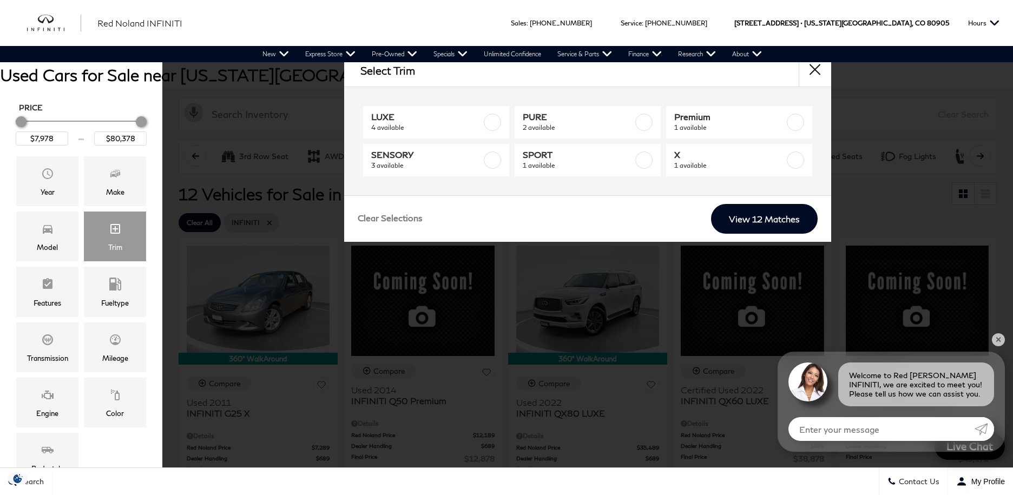
click at [812, 70] on button "close" at bounding box center [815, 70] width 32 height 32
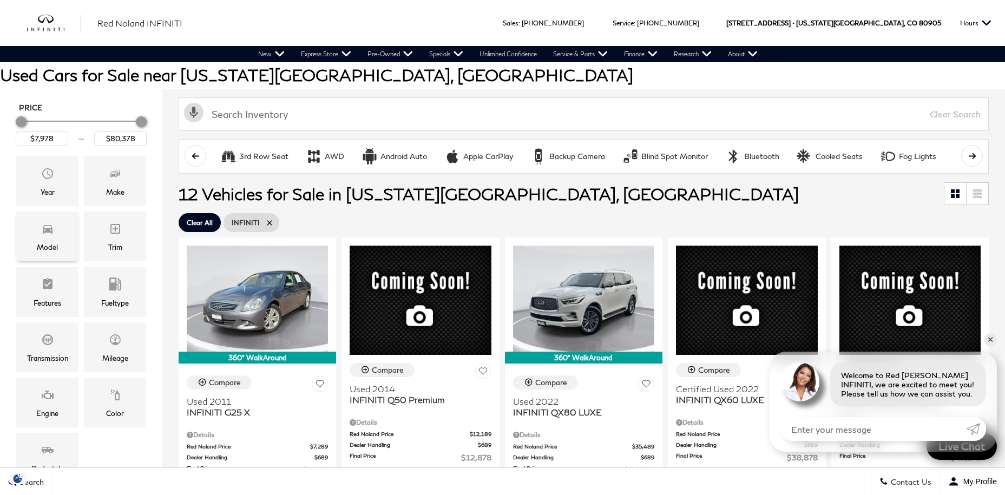
click at [56, 239] on div "Model" at bounding box center [47, 237] width 62 height 50
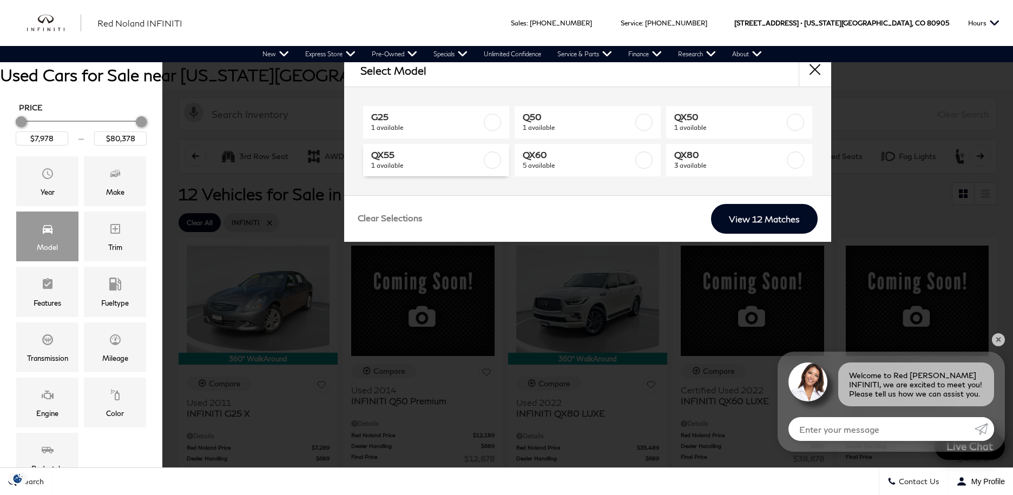
click at [497, 159] on label at bounding box center [492, 160] width 17 height 17
type input "$43,178"
checkbox input "true"
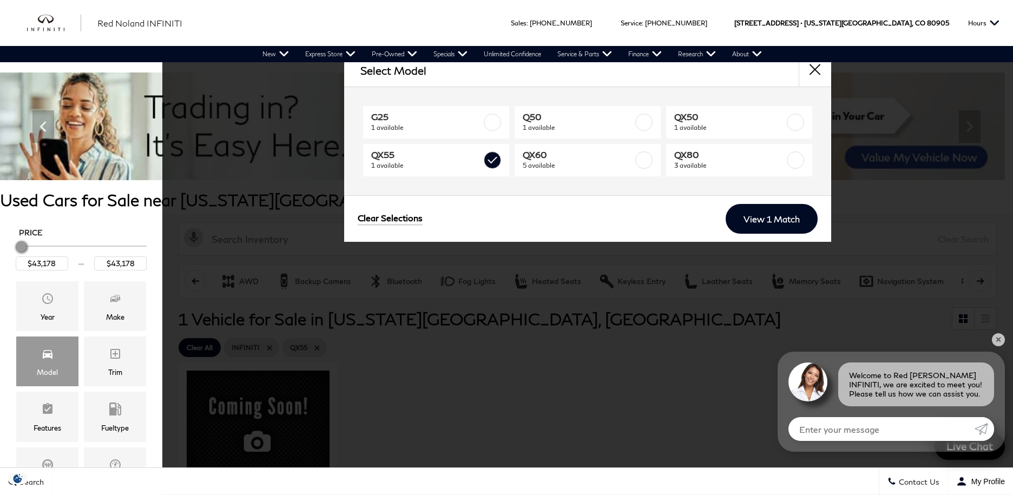
drag, startPoint x: 783, startPoint y: 217, endPoint x: 770, endPoint y: 218, distance: 12.5
click at [783, 217] on link "View 1 Match" at bounding box center [772, 219] width 92 height 30
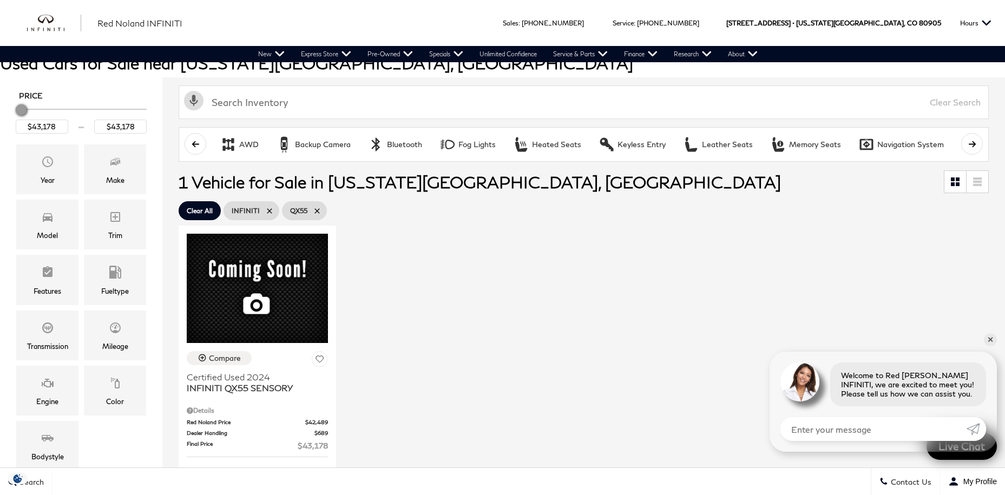
scroll to position [183, 0]
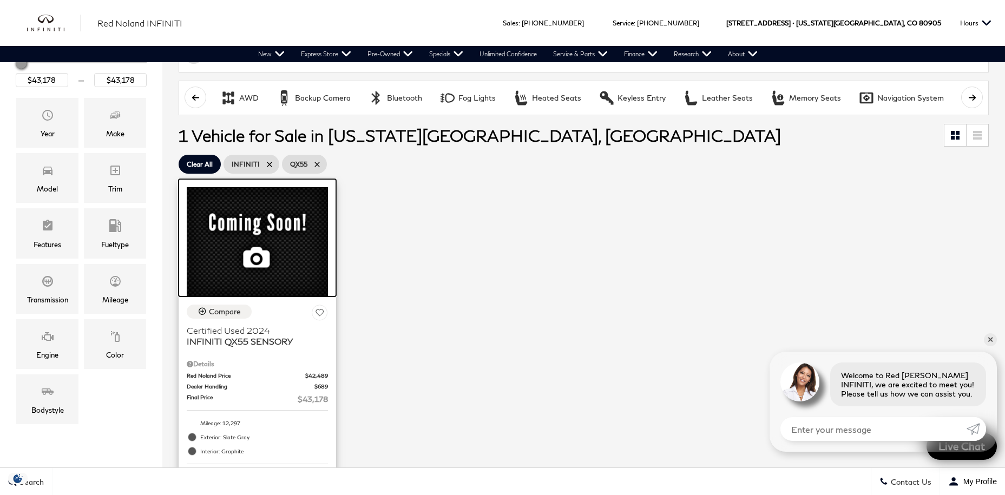
click at [235, 253] on img at bounding box center [257, 241] width 141 height 109
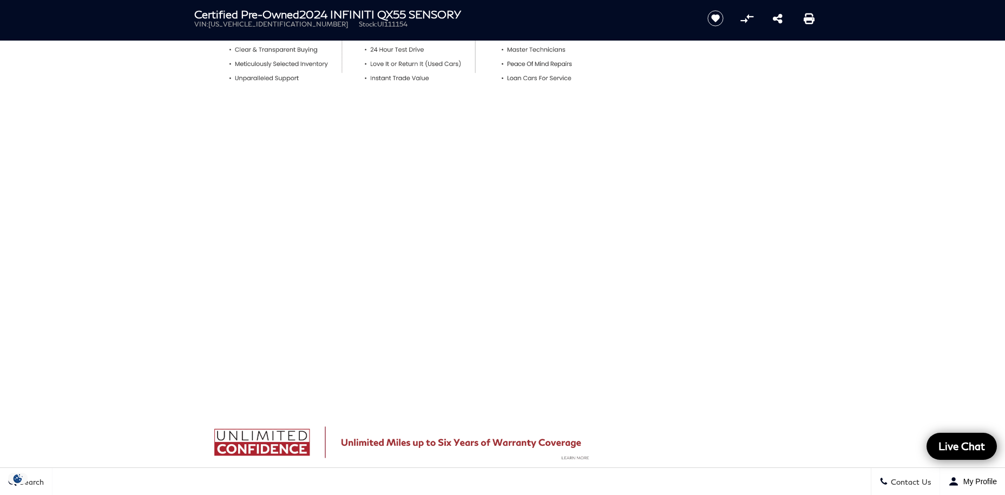
scroll to position [572, 0]
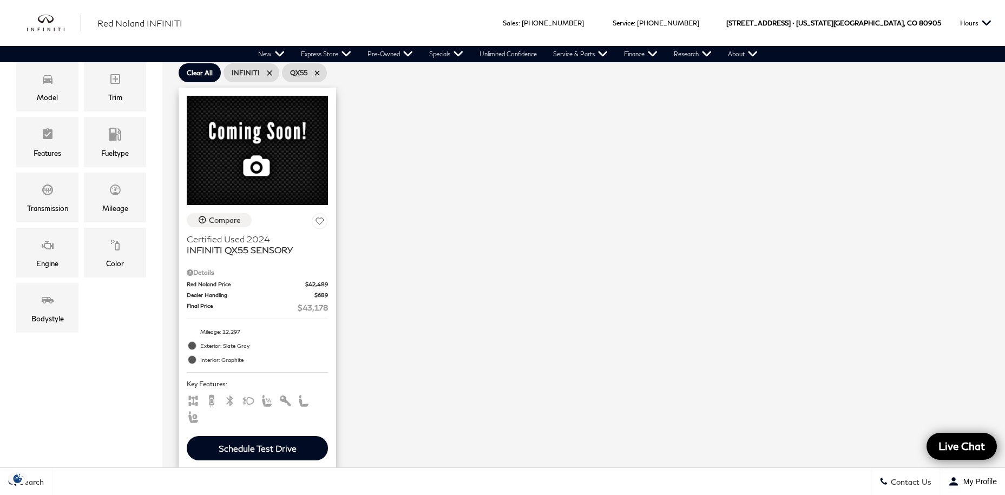
scroll to position [68, 0]
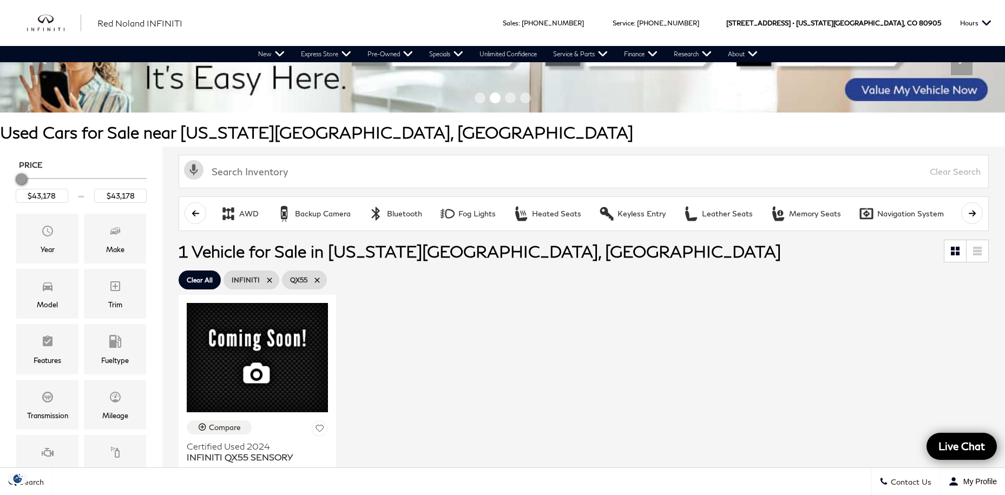
click at [320, 277] on icon at bounding box center [317, 280] width 9 height 9
type input "$7,978"
type input "$80,378"
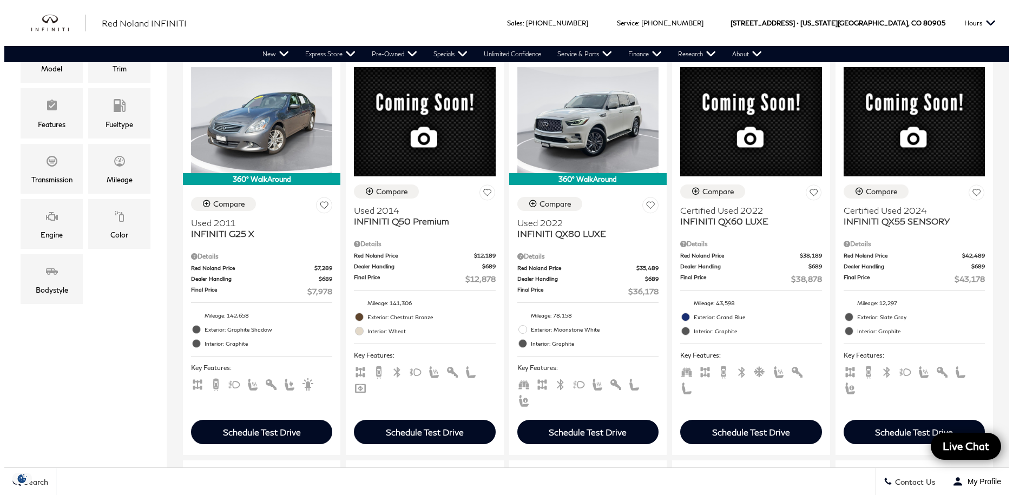
scroll to position [286, 0]
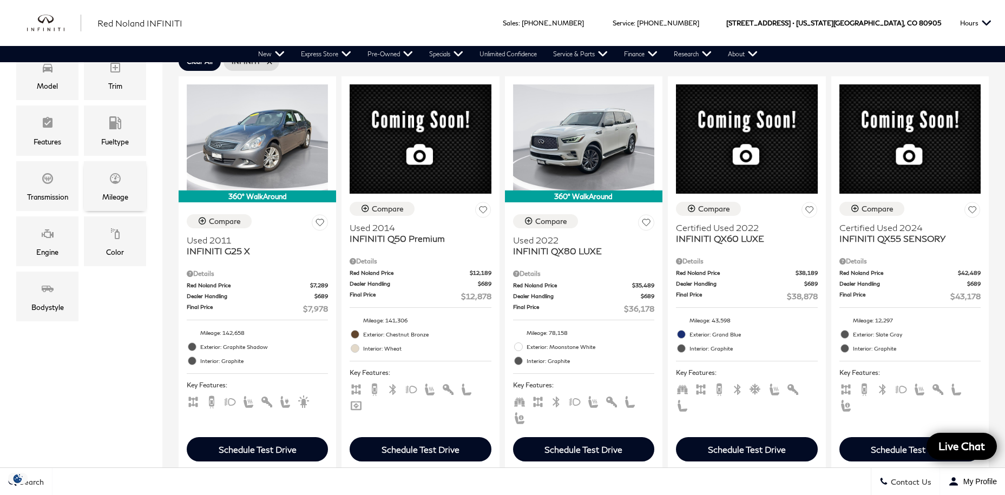
click at [106, 193] on div "Mileage" at bounding box center [115, 197] width 26 height 12
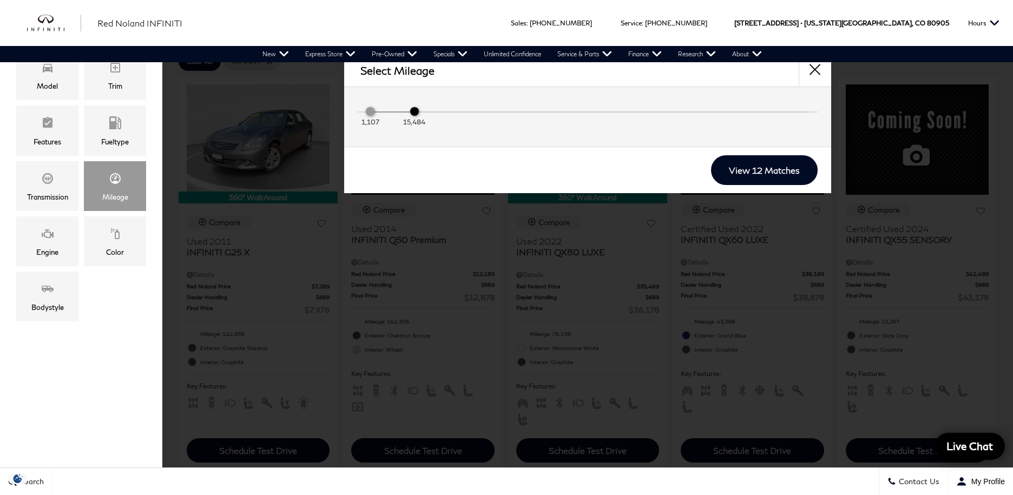
drag, startPoint x: 813, startPoint y: 113, endPoint x: 408, endPoint y: 121, distance: 406.0
click at [410, 116] on div "15,484" at bounding box center [414, 111] width 9 height 9
type input "$43,178"
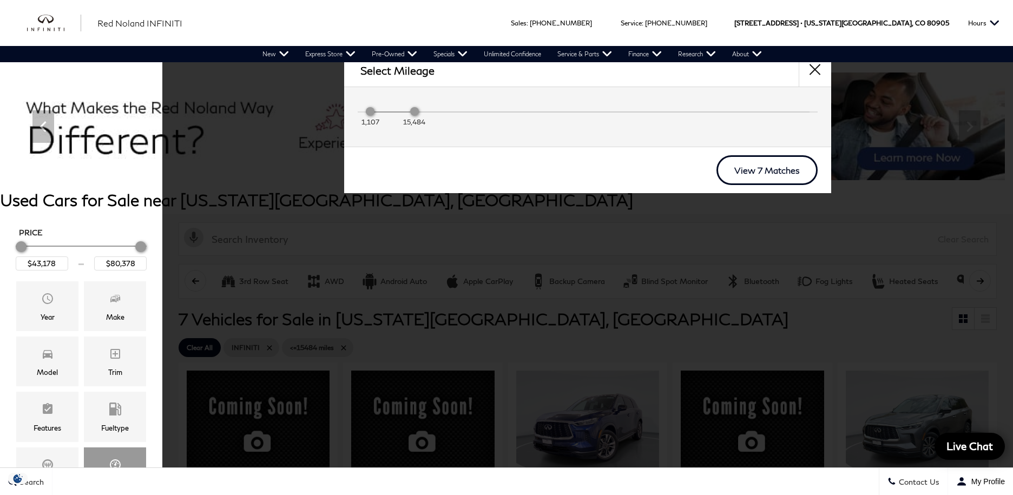
click at [765, 174] on link "View 7 Matches" at bounding box center [767, 170] width 101 height 30
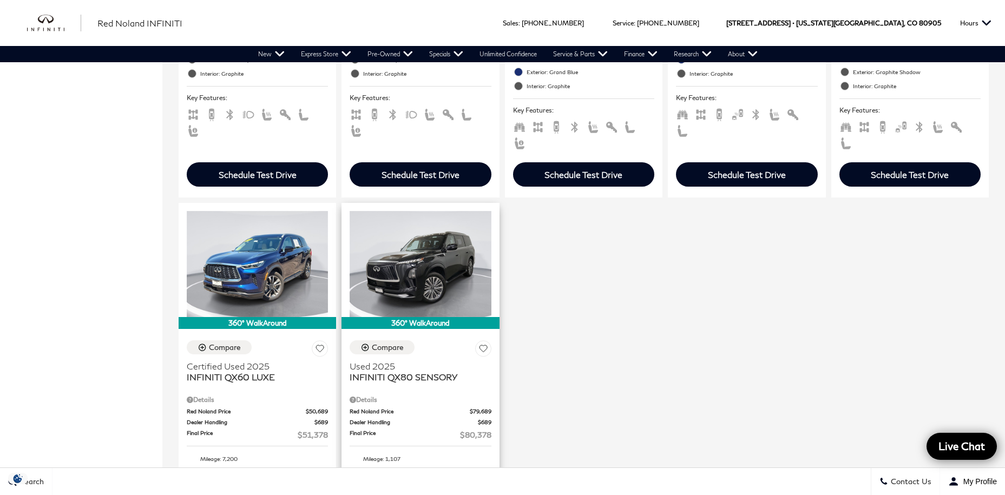
scroll to position [579, 0]
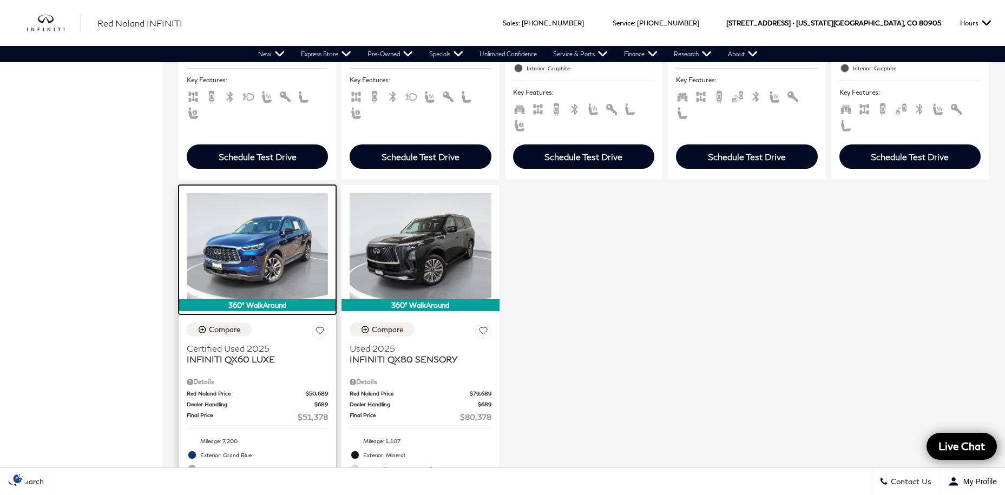
click at [254, 272] on img at bounding box center [257, 246] width 141 height 106
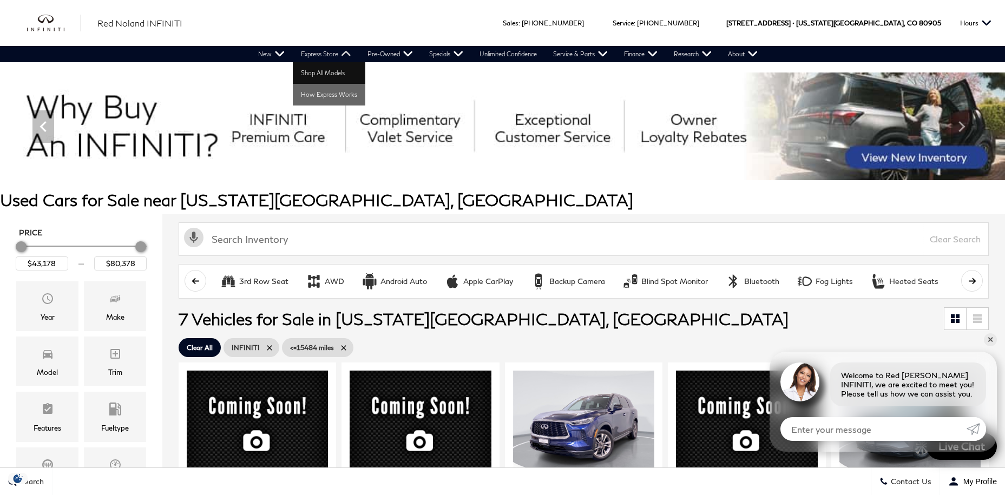
click at [315, 68] on link "Shop All Models" at bounding box center [329, 73] width 73 height 22
